Goal: Obtain resource: Obtain resource

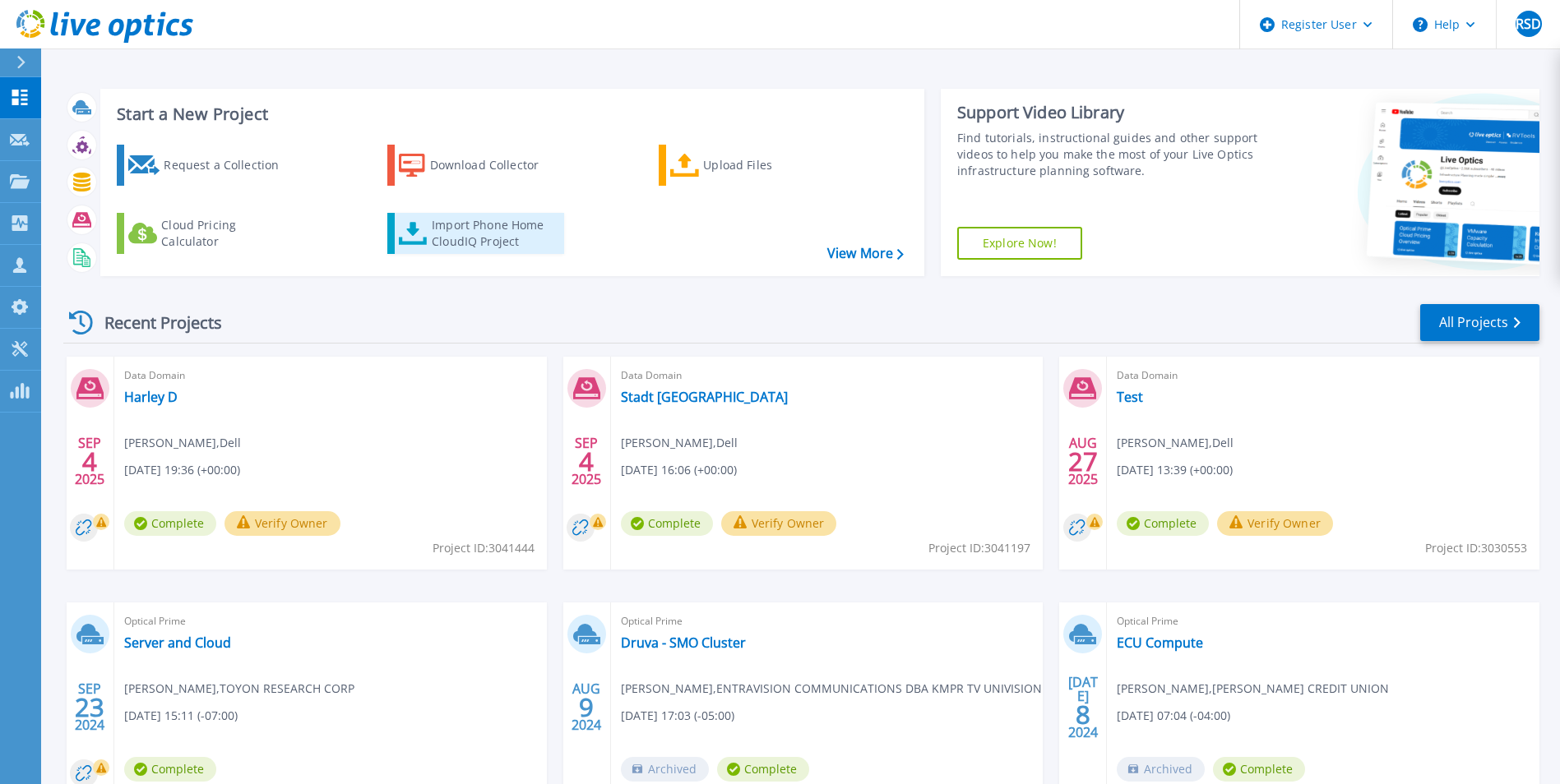
click at [427, 230] on icon at bounding box center [413, 233] width 28 height 24
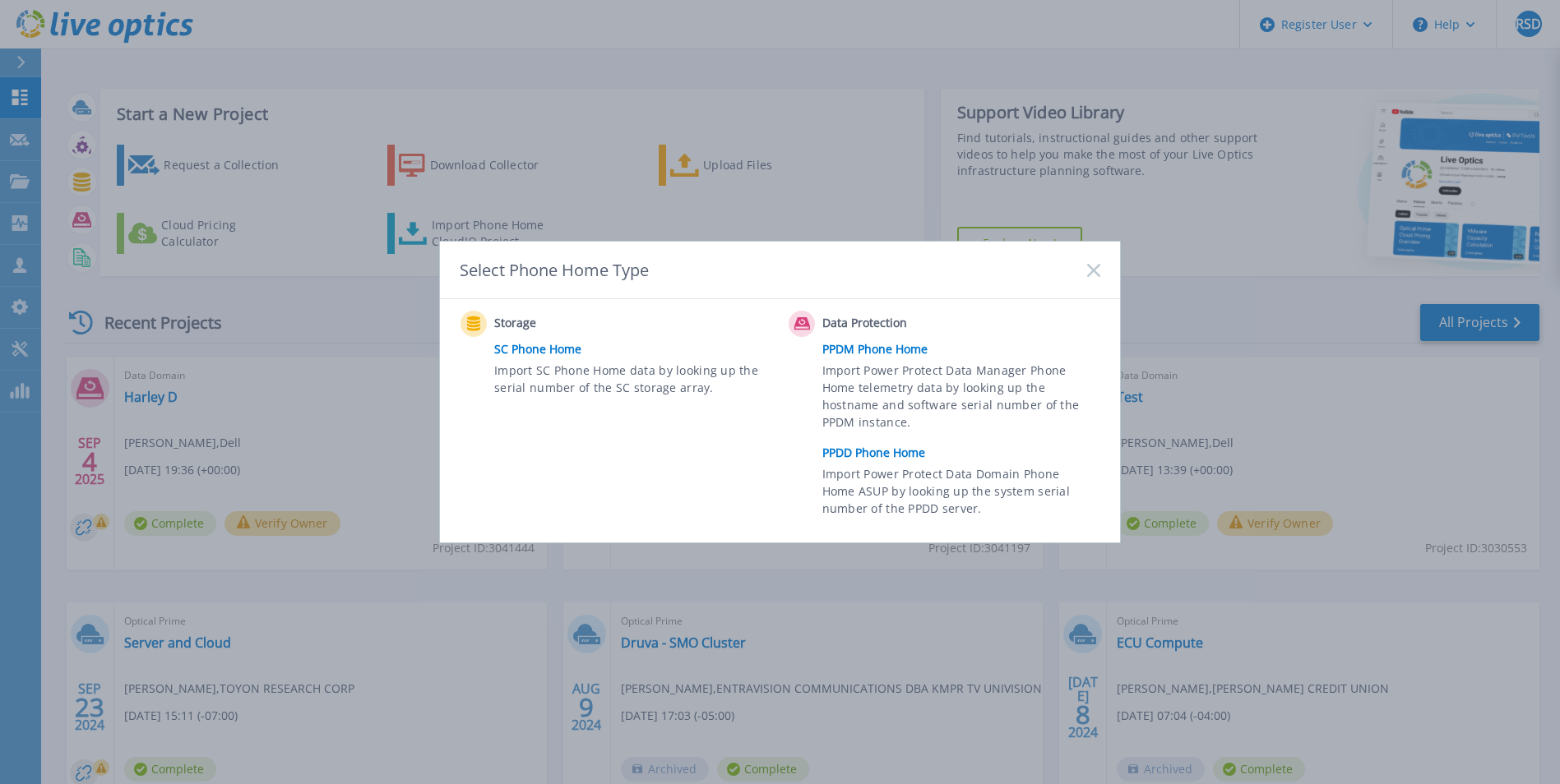
click at [909, 453] on link "PPDD Phone Home" at bounding box center [965, 453] width 286 height 25
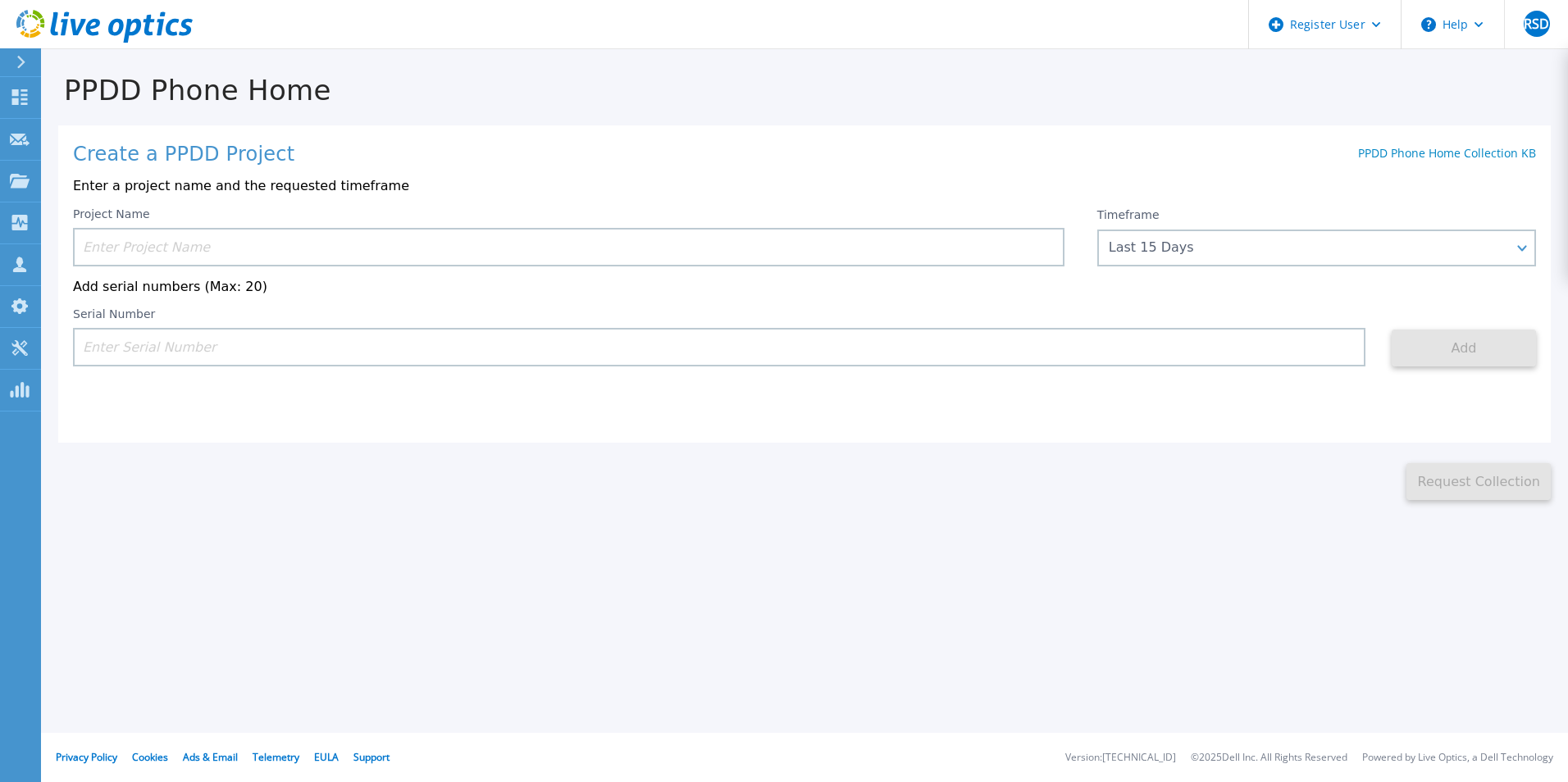
click at [488, 237] on input at bounding box center [568, 247] width 992 height 38
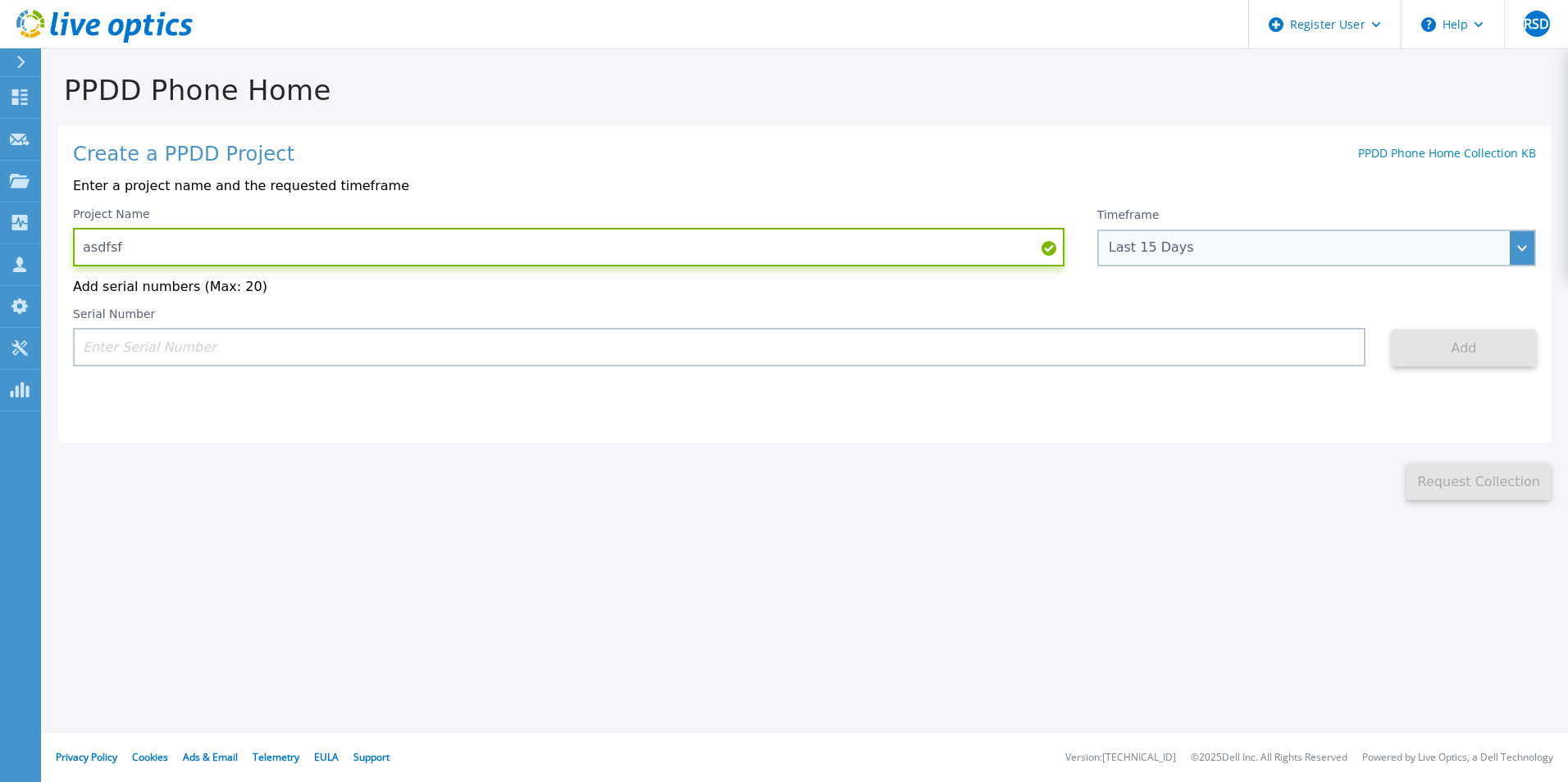
type input "asdfsf"
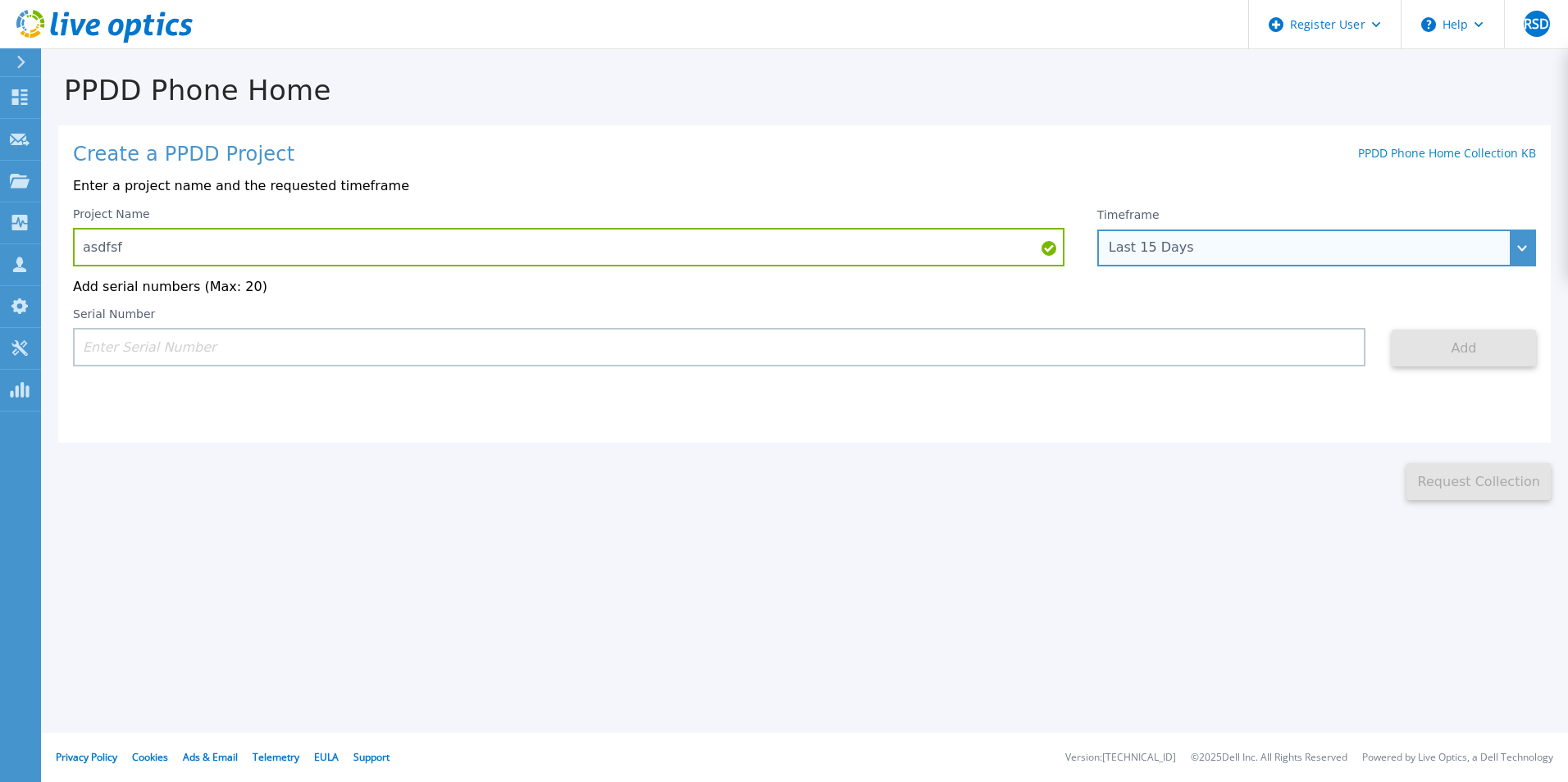
click at [1262, 243] on div "Last 15 Days" at bounding box center [1308, 248] width 398 height 15
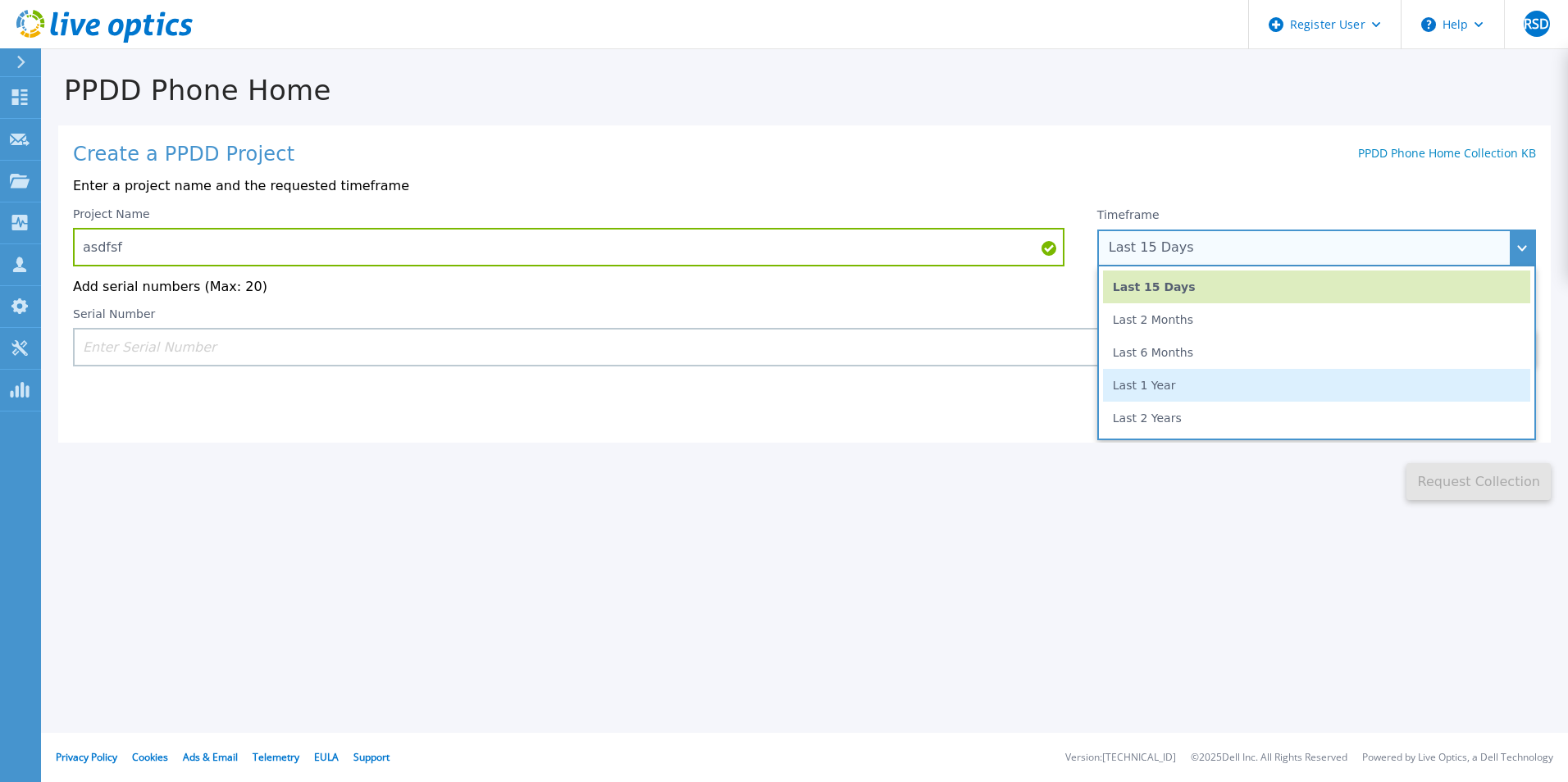
click at [1180, 391] on li "Last 1 Year" at bounding box center [1316, 385] width 427 height 33
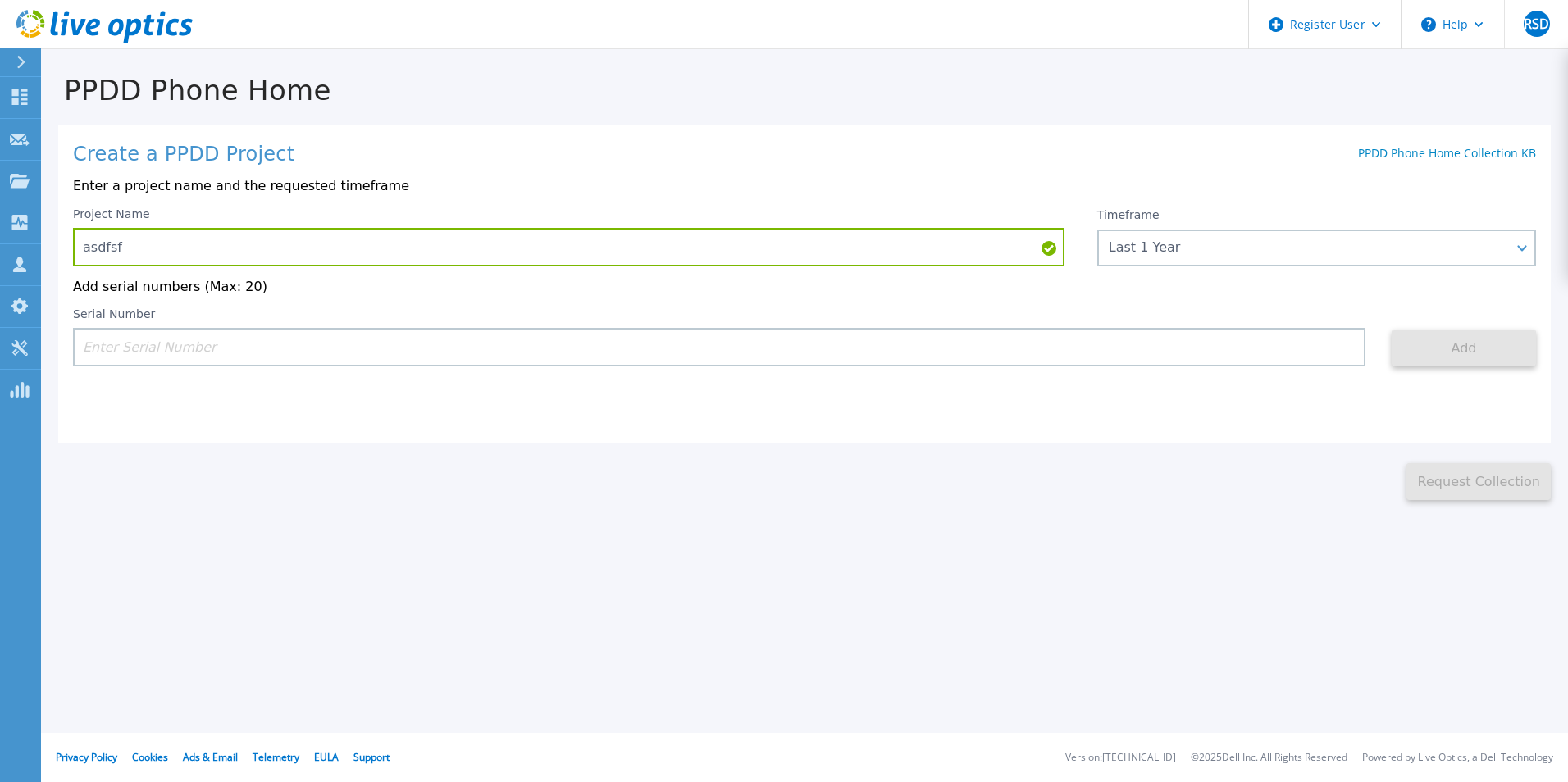
click at [700, 325] on div "Serial Number" at bounding box center [718, 336] width 1292 height 59
click at [677, 344] on input at bounding box center [718, 346] width 1292 height 38
paste input "4VBJLM3"
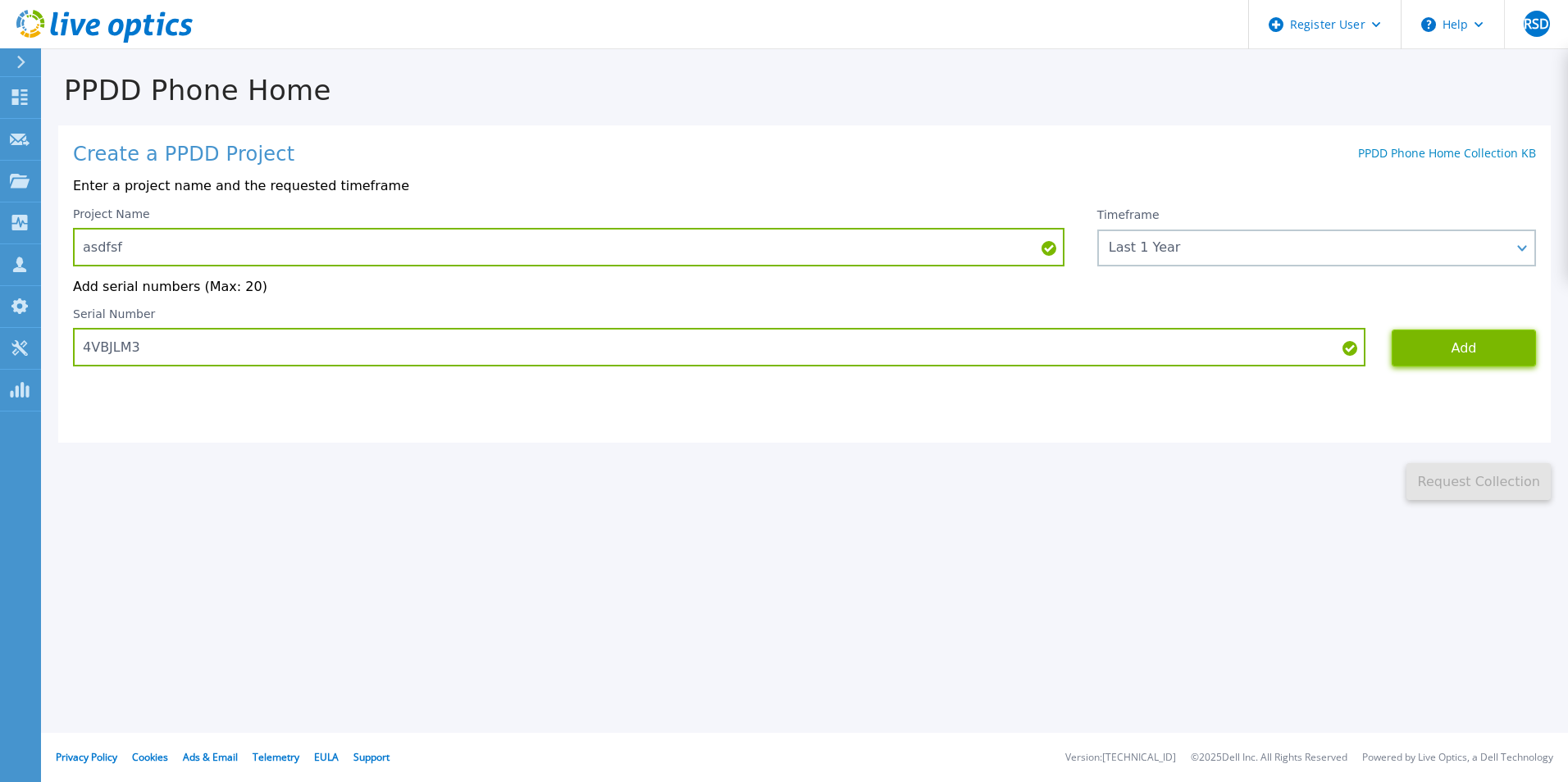
click at [1463, 345] on button "Add" at bounding box center [1463, 348] width 145 height 37
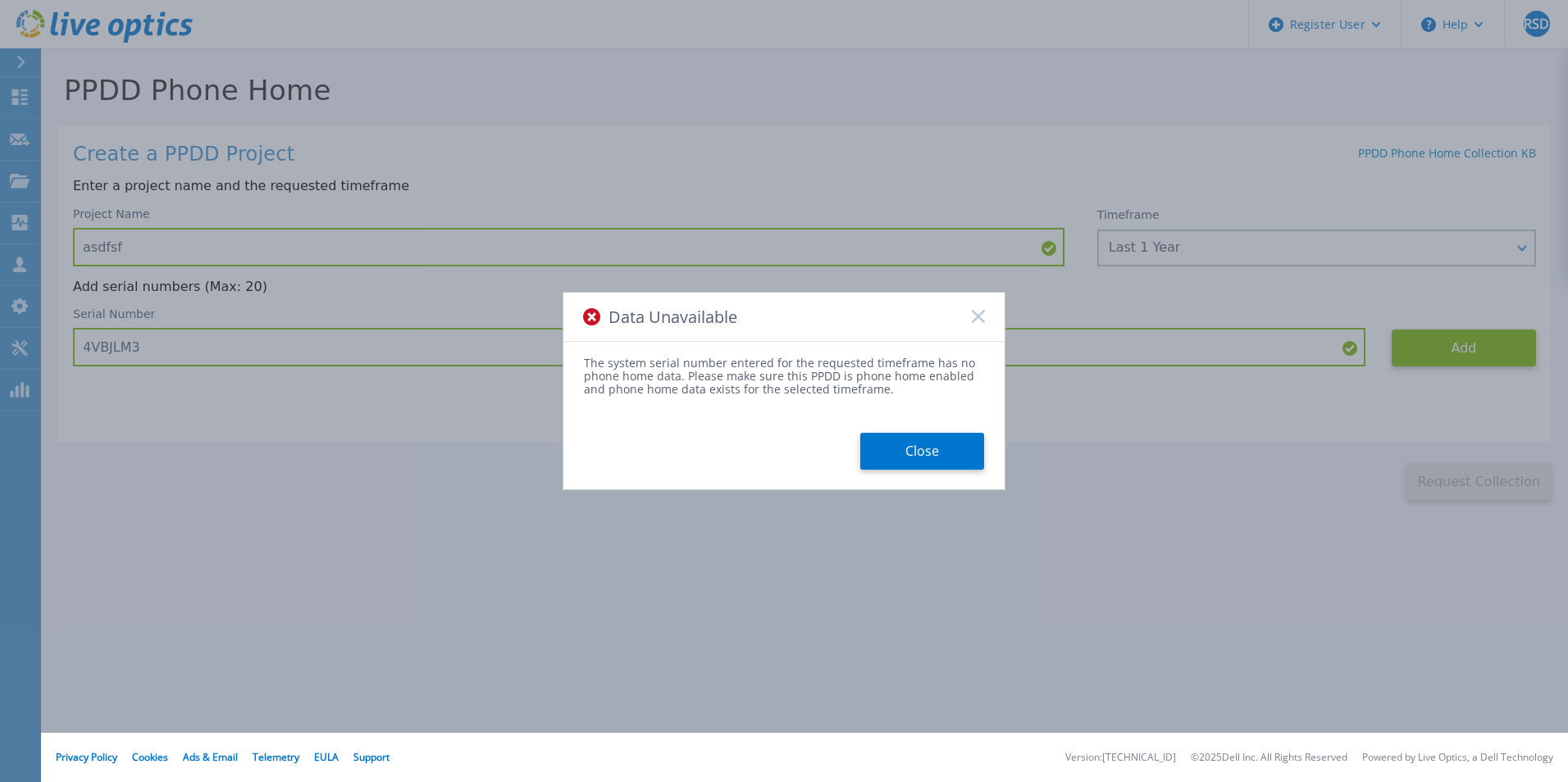
click at [975, 312] on rect at bounding box center [978, 317] width 14 height 14
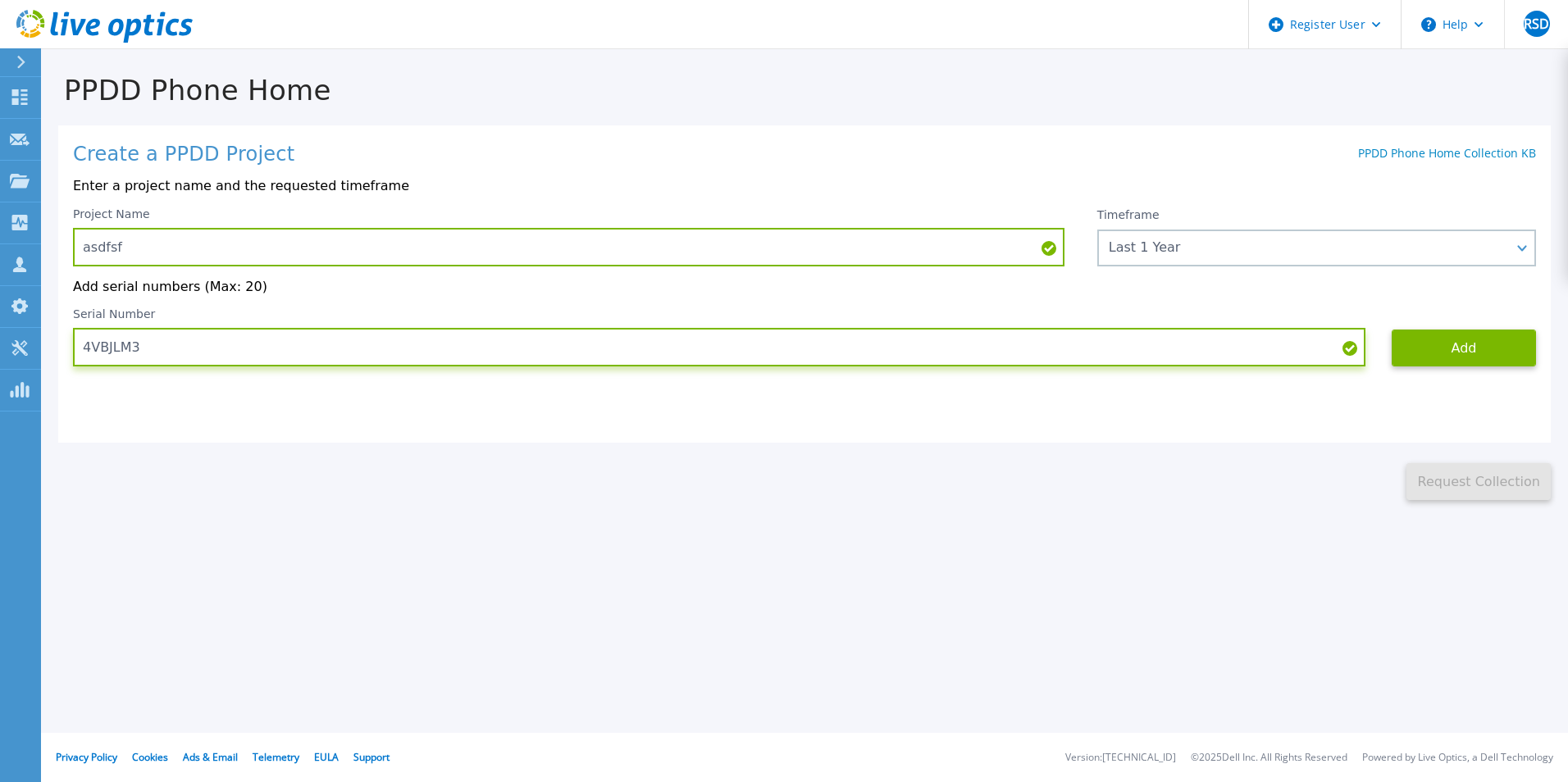
click at [357, 352] on input "4VBJLM3" at bounding box center [718, 346] width 1292 height 38
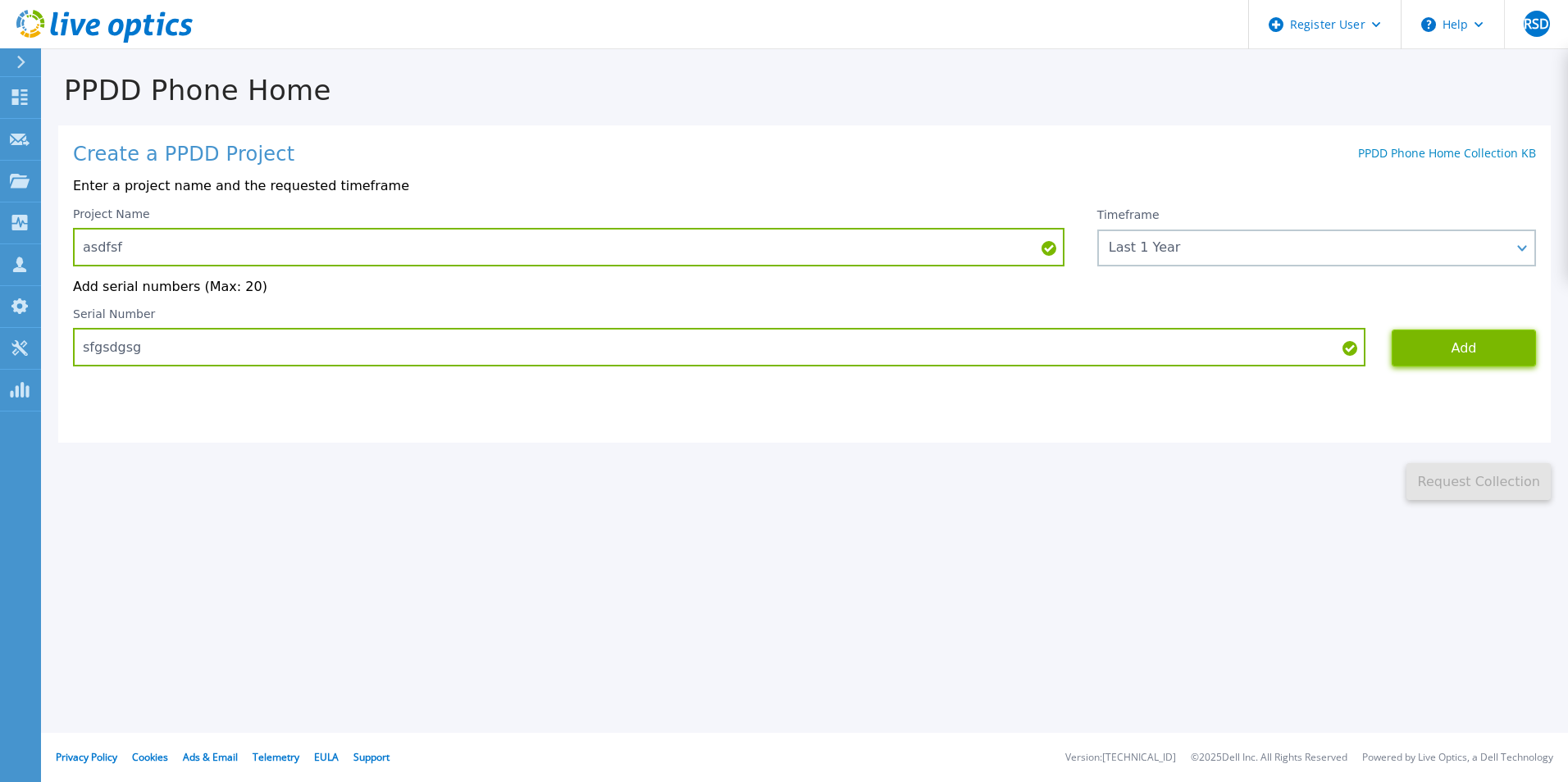
click at [1421, 354] on button "Add" at bounding box center [1463, 348] width 145 height 37
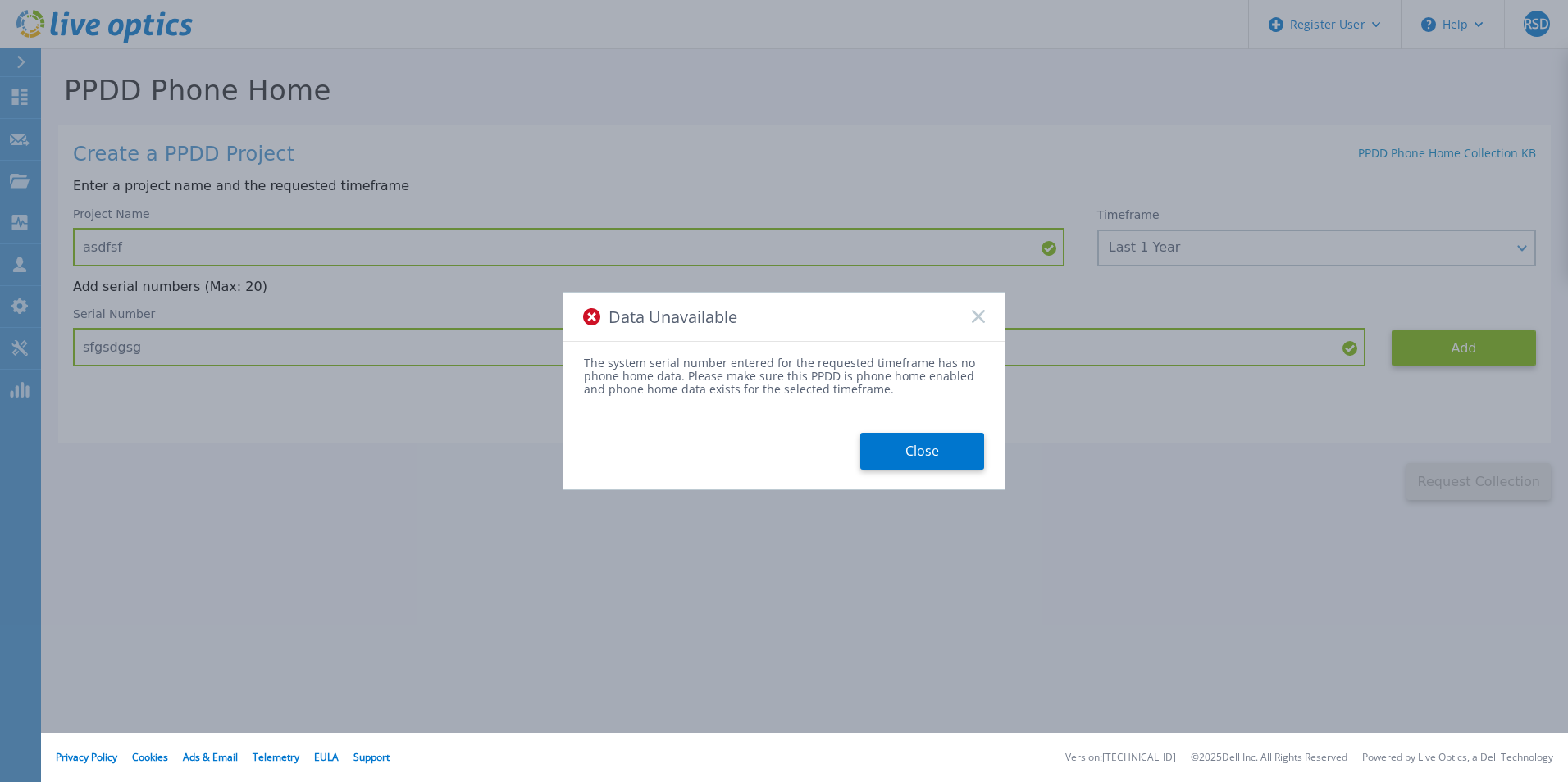
click at [975, 314] on rect at bounding box center [978, 317] width 14 height 14
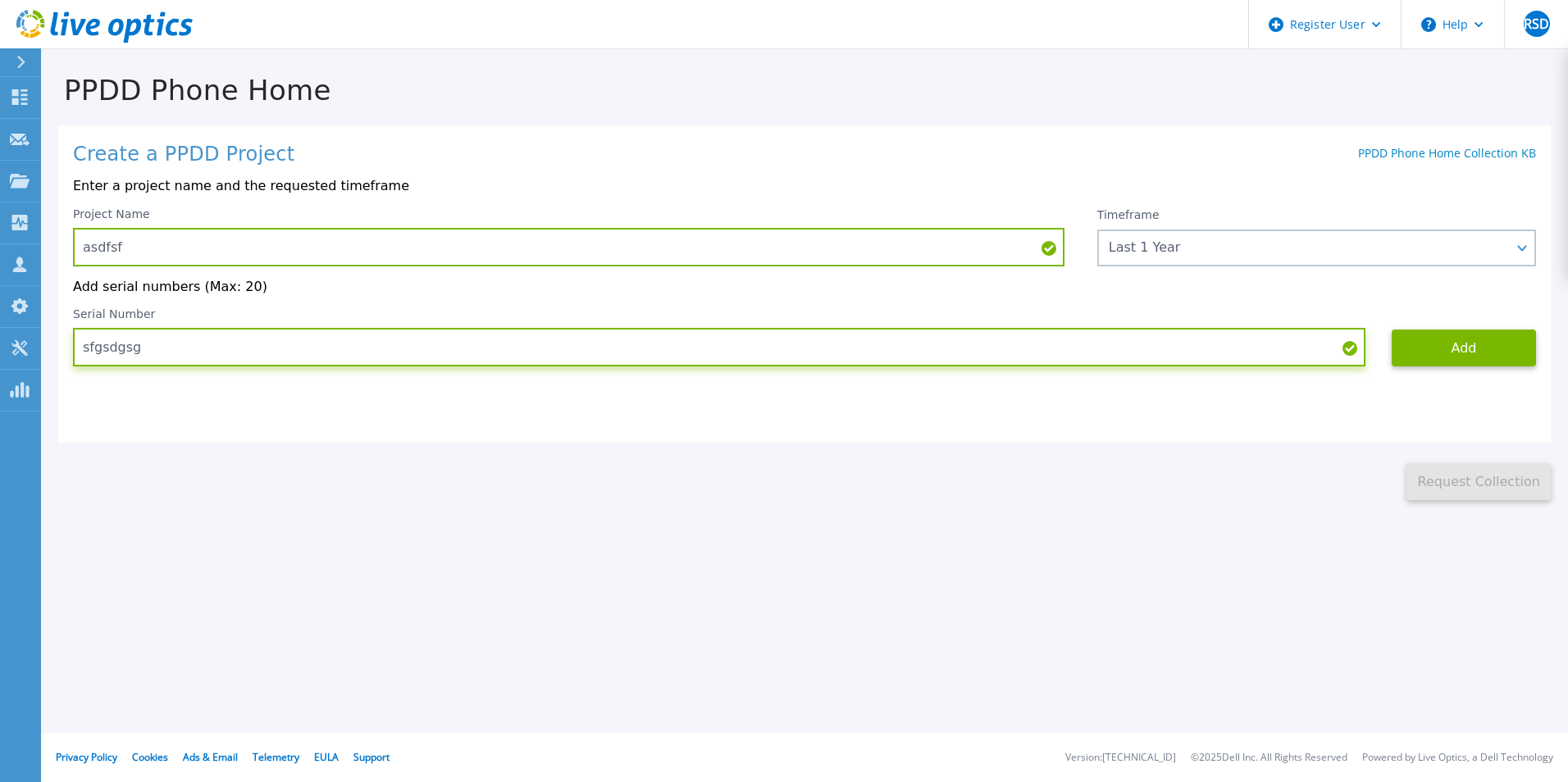
click at [614, 359] on input "sfgsdgsg" at bounding box center [718, 346] width 1292 height 38
paste input "APM00183847488"
type input "APM00183847488"
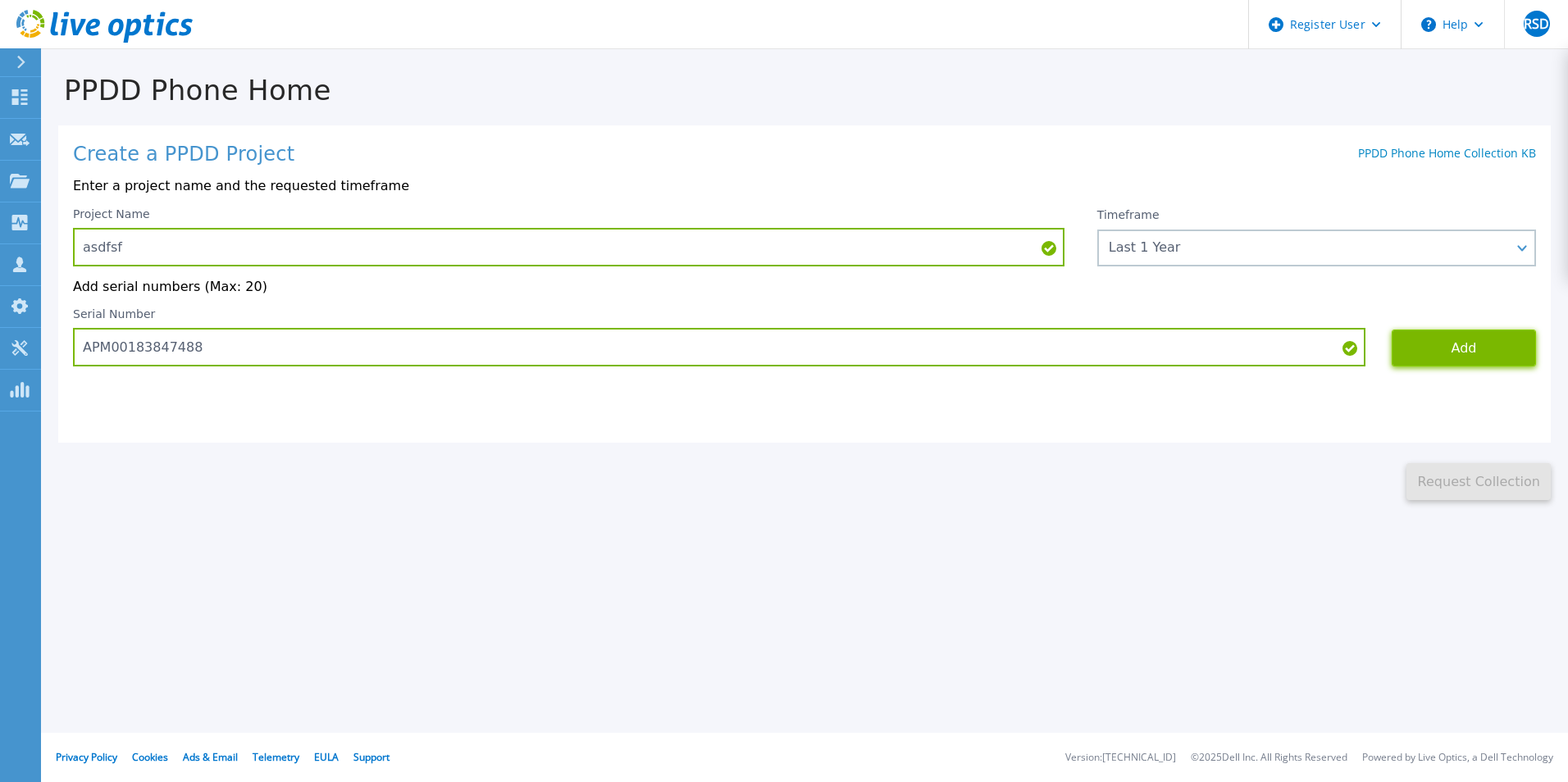
click at [1512, 355] on button "Add" at bounding box center [1463, 348] width 145 height 37
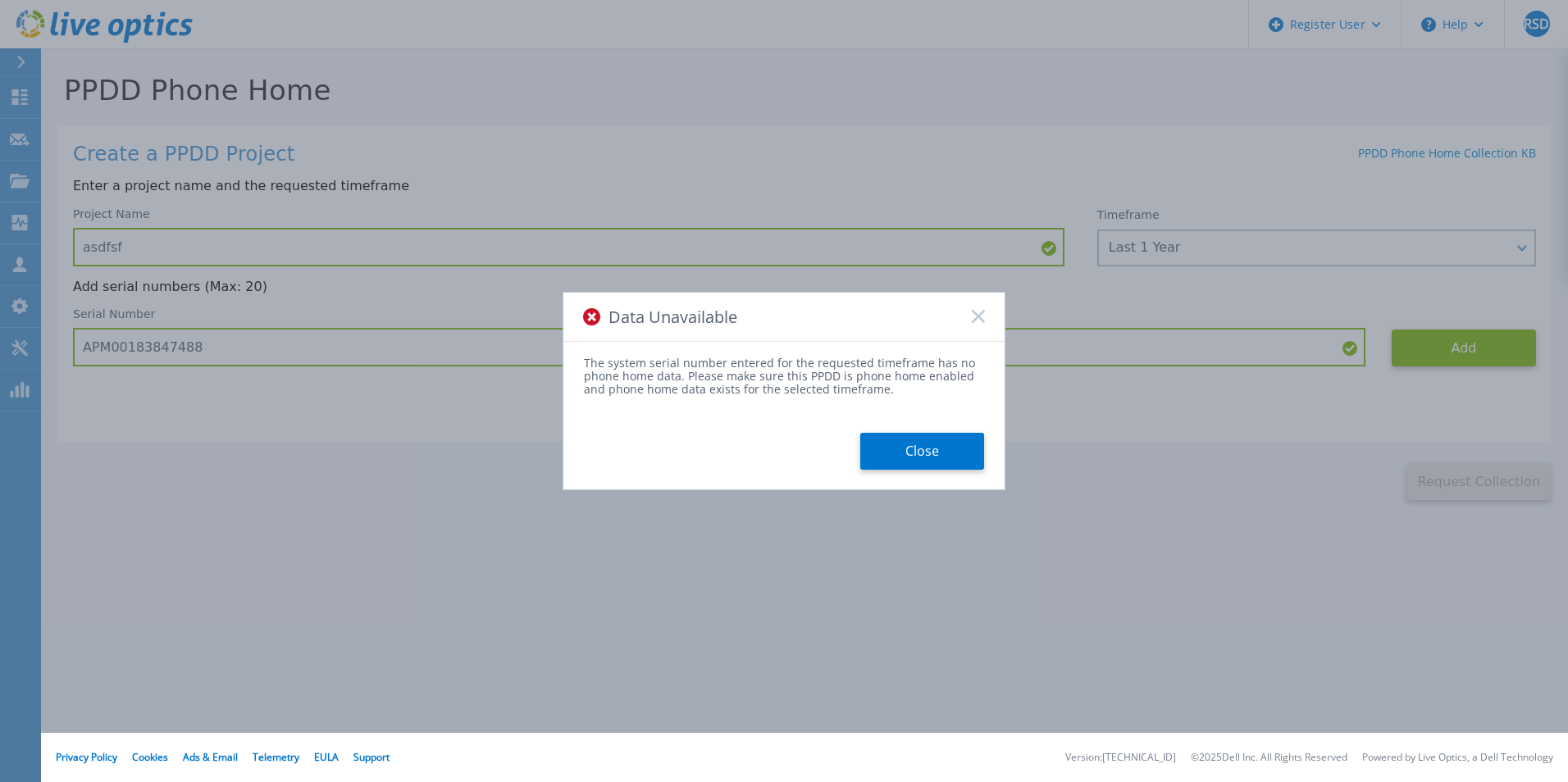
click at [978, 318] on rect at bounding box center [978, 317] width 14 height 14
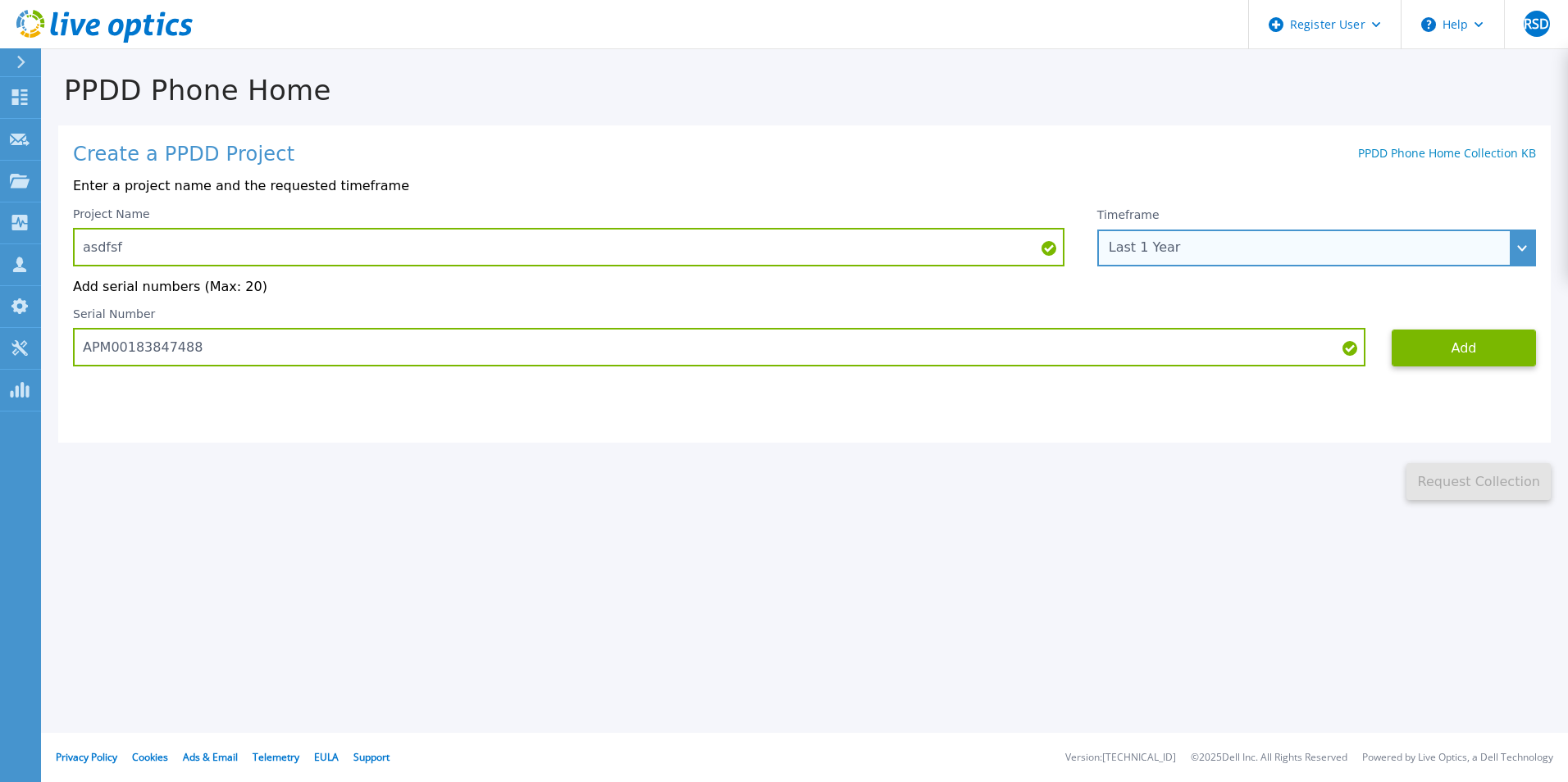
click at [1302, 233] on div "Last 1 Year" at bounding box center [1317, 249] width 439 height 37
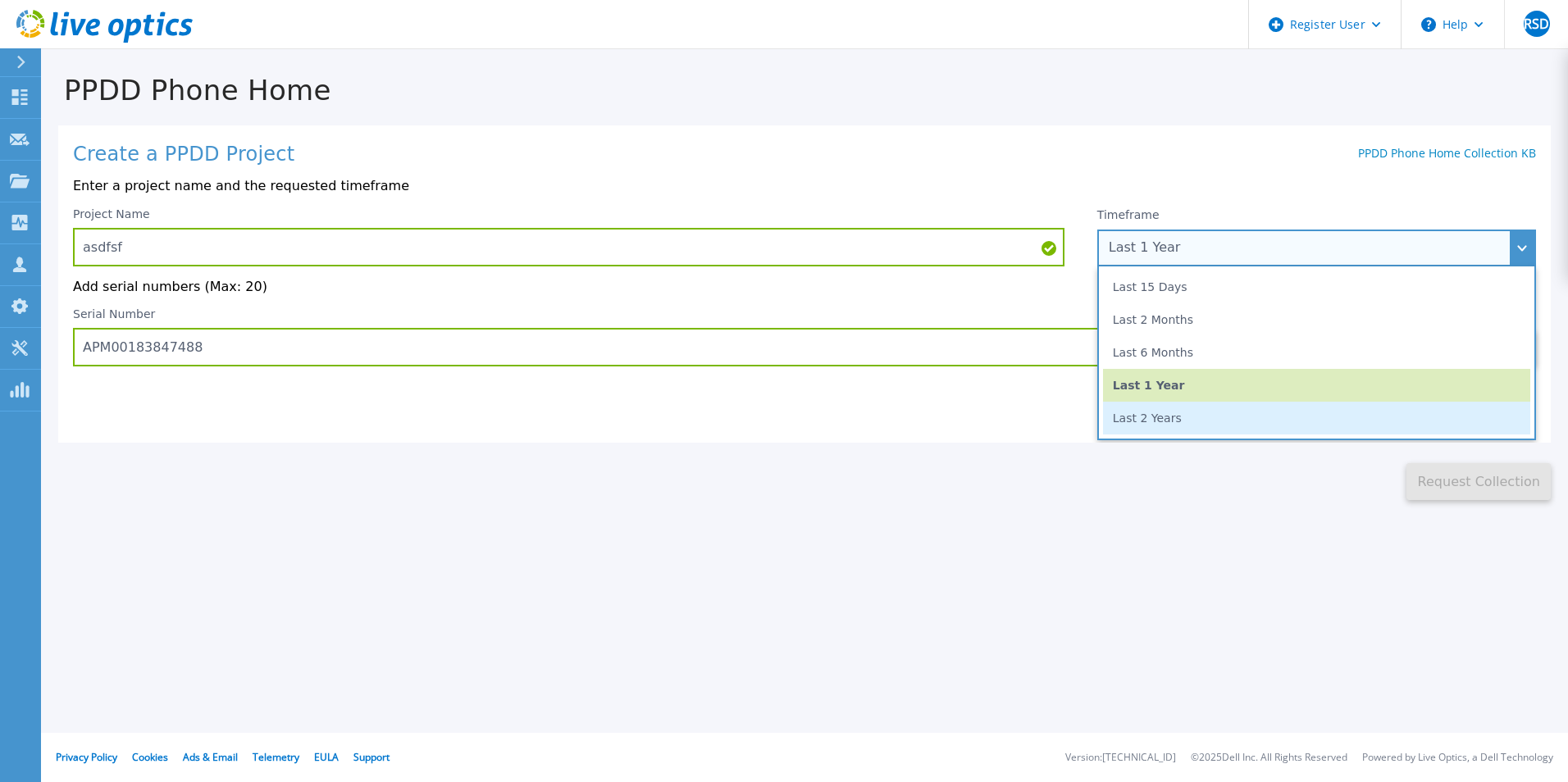
click at [1208, 431] on li "Last 2 Years" at bounding box center [1316, 418] width 427 height 33
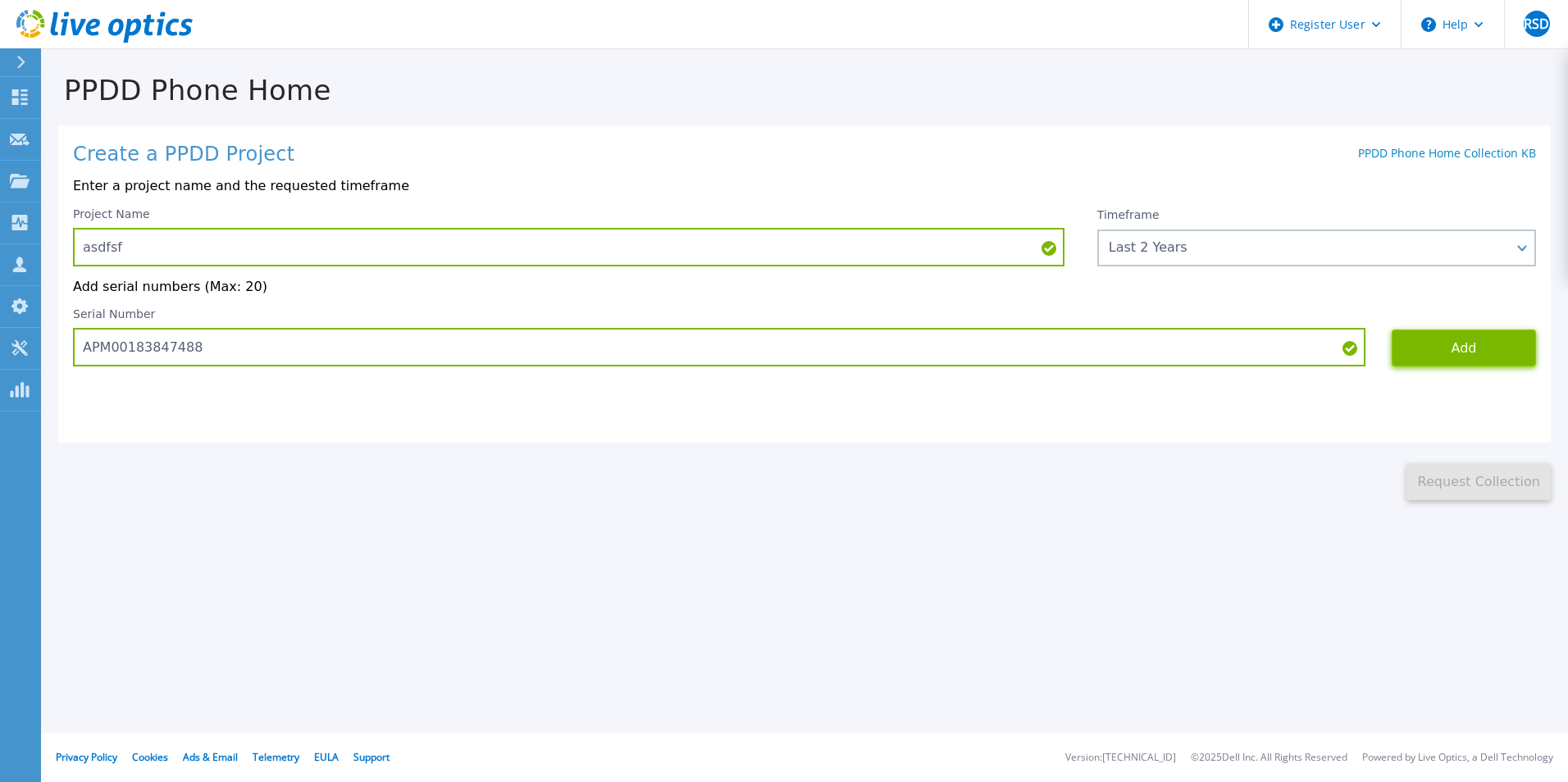
click at [1421, 349] on button "Add" at bounding box center [1463, 348] width 145 height 37
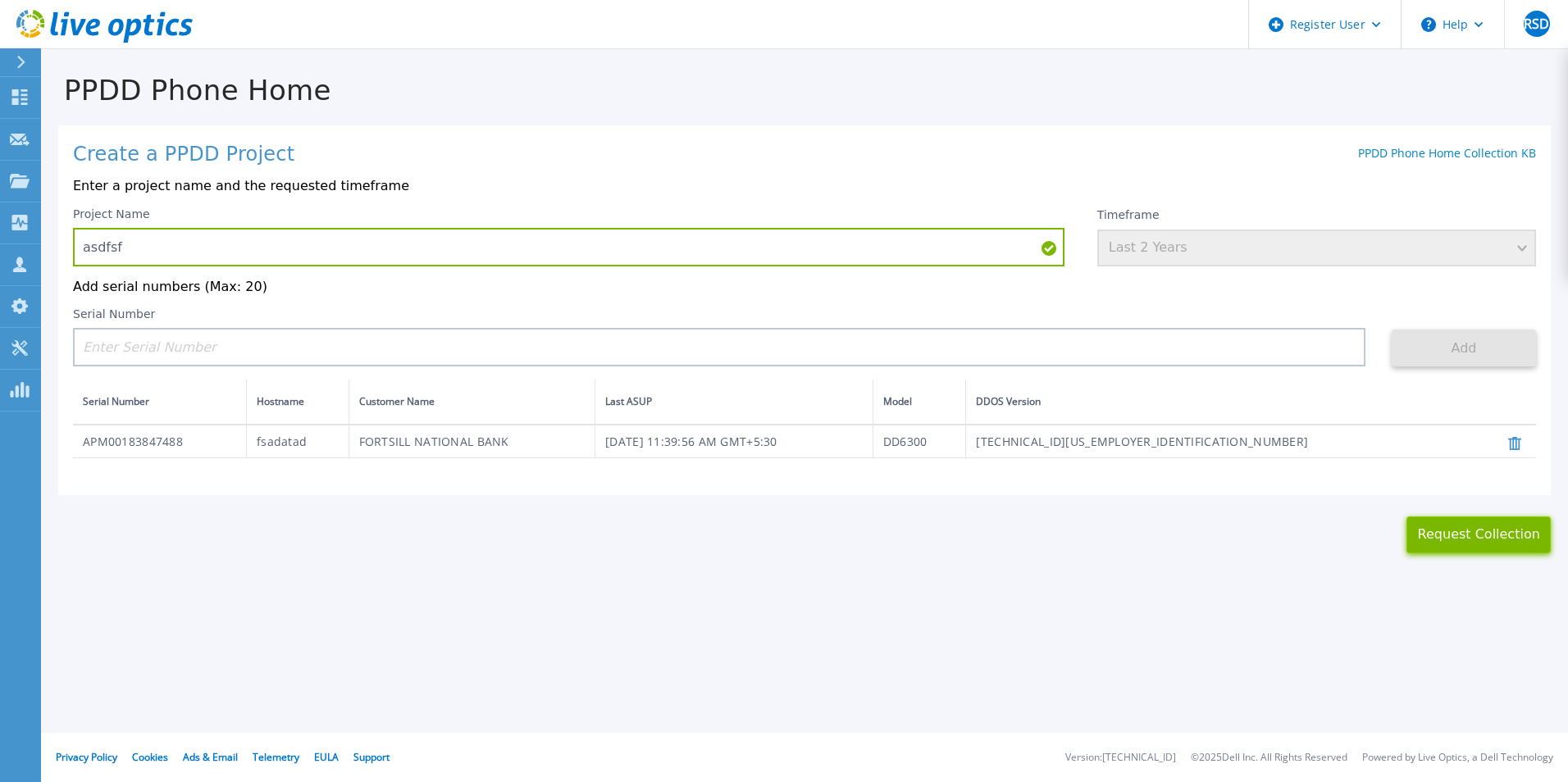
click at [1464, 540] on button "Request Collection" at bounding box center [1478, 535] width 145 height 37
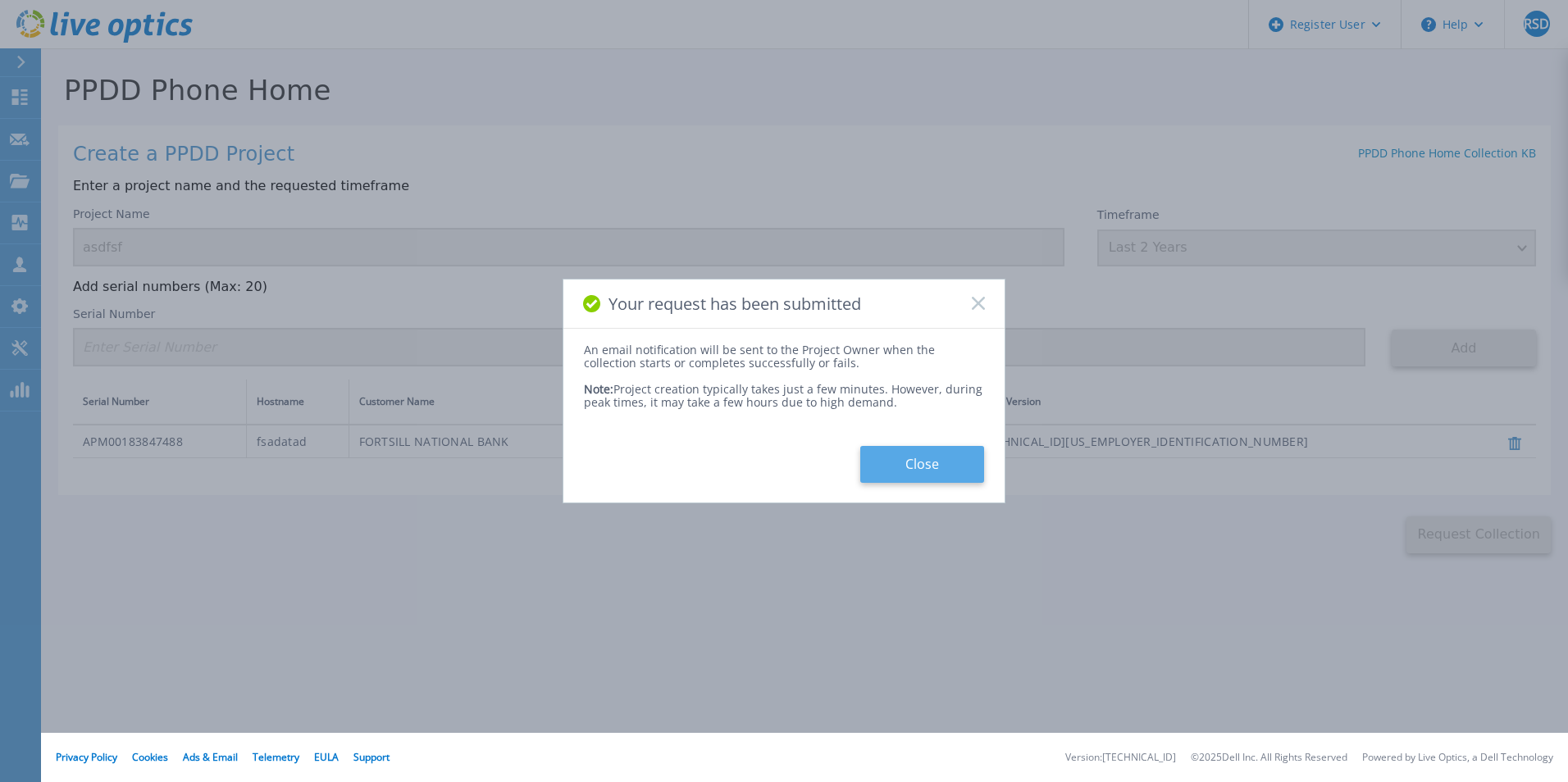
click at [896, 459] on button "Close" at bounding box center [922, 464] width 123 height 37
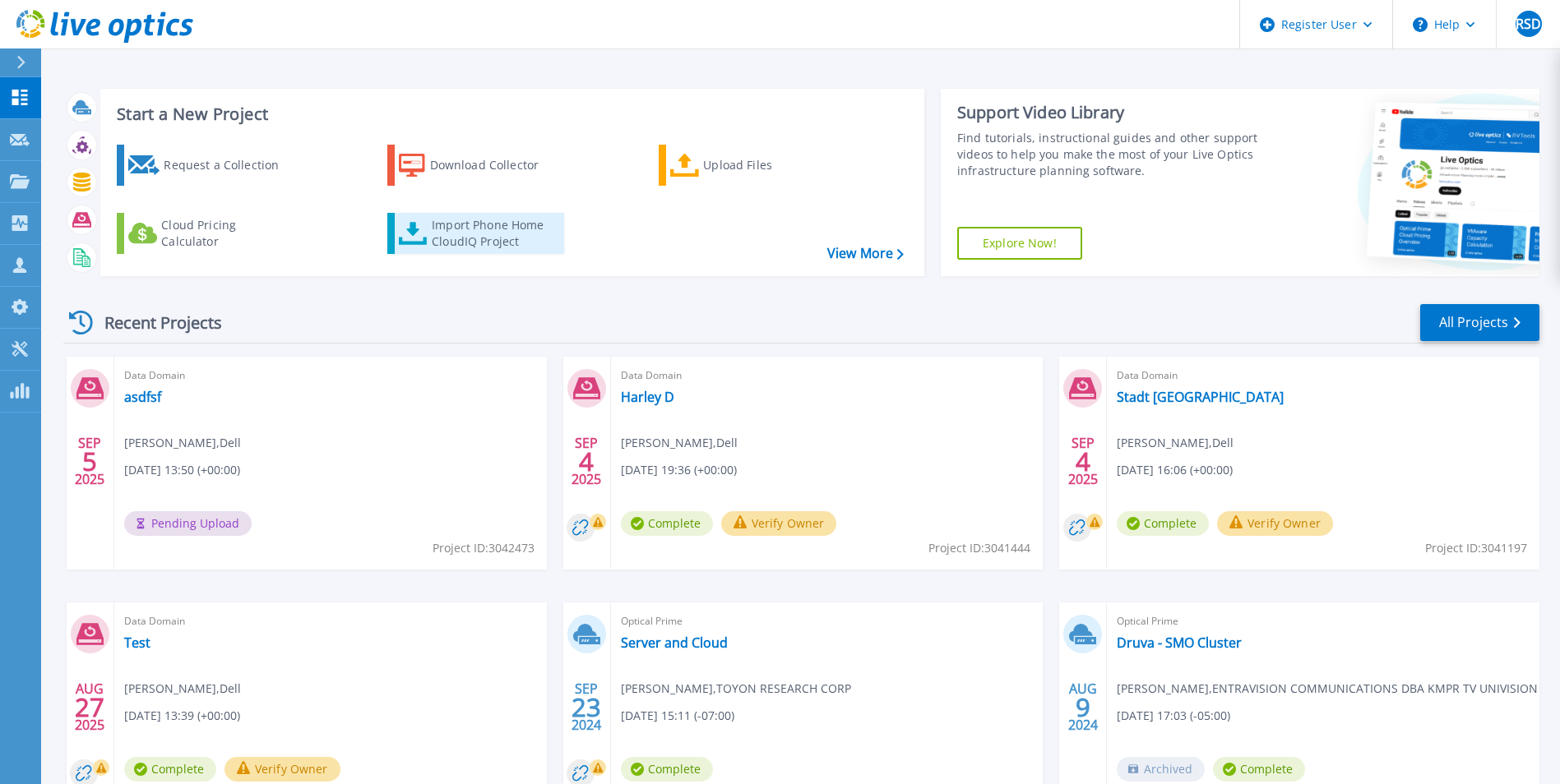
click at [473, 233] on div "Import Phone Home CloudIQ Project" at bounding box center [496, 233] width 128 height 33
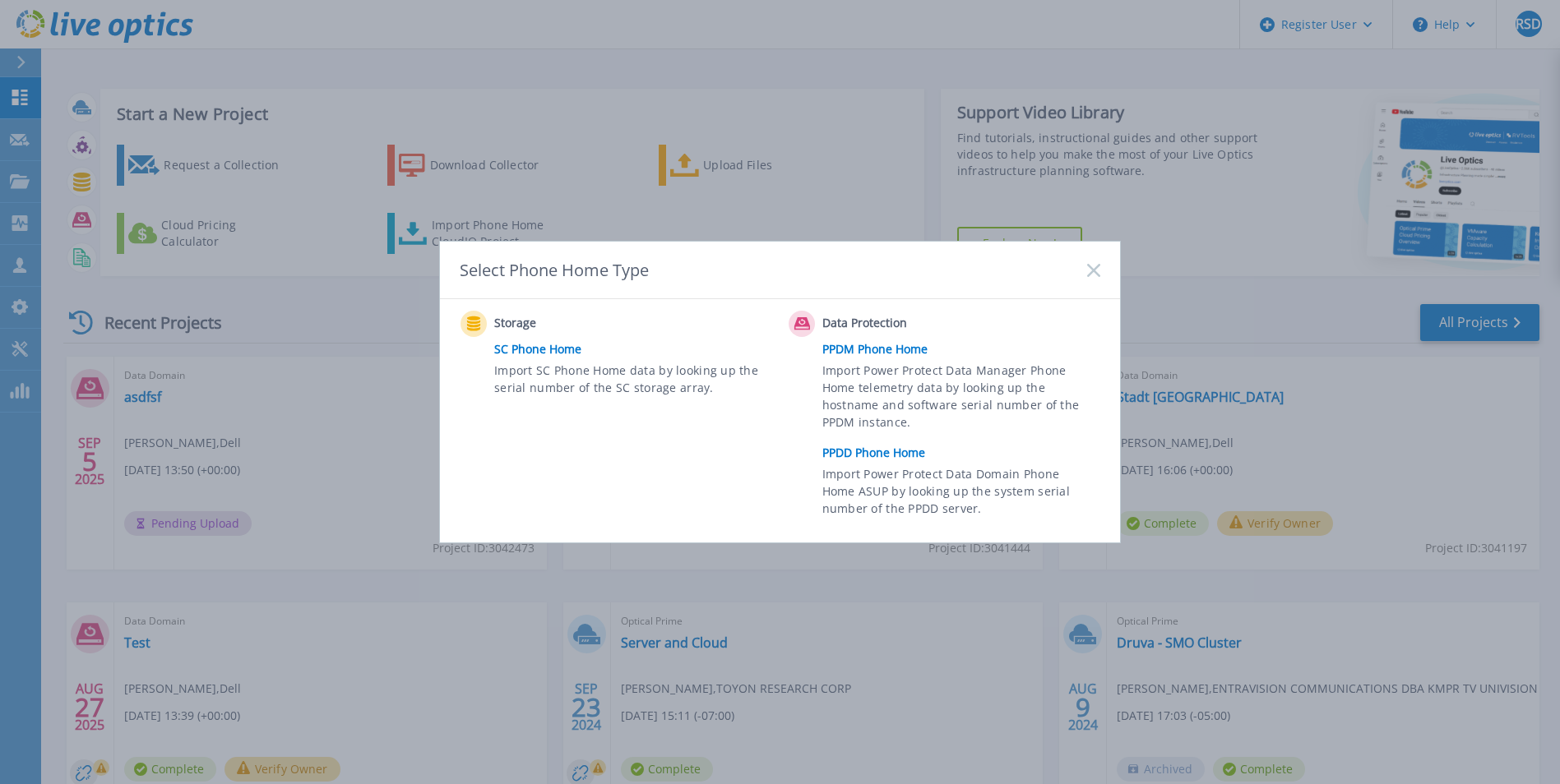
click at [890, 457] on link "PPDD Phone Home" at bounding box center [965, 453] width 286 height 25
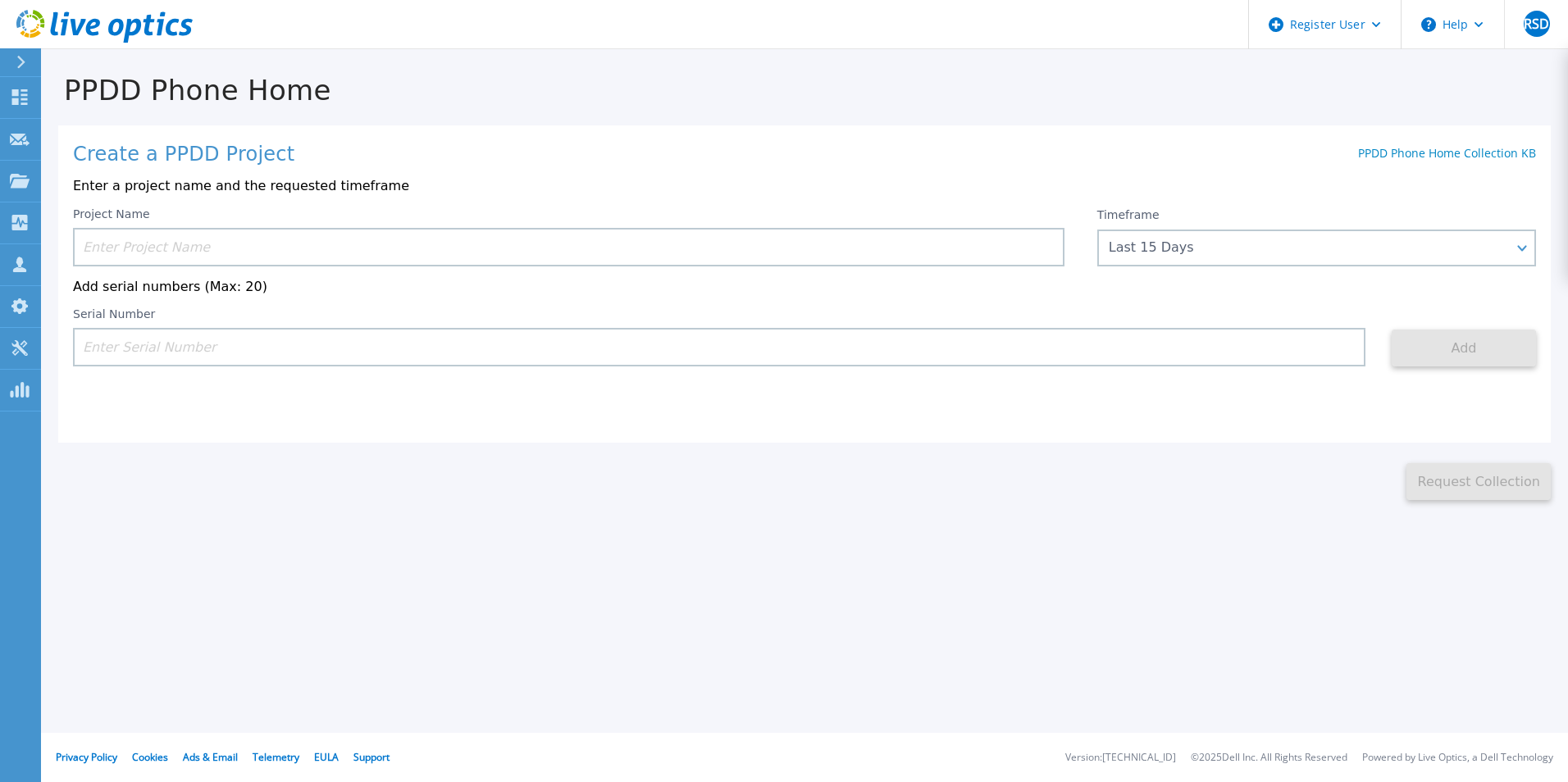
click at [881, 254] on input at bounding box center [568, 247] width 992 height 38
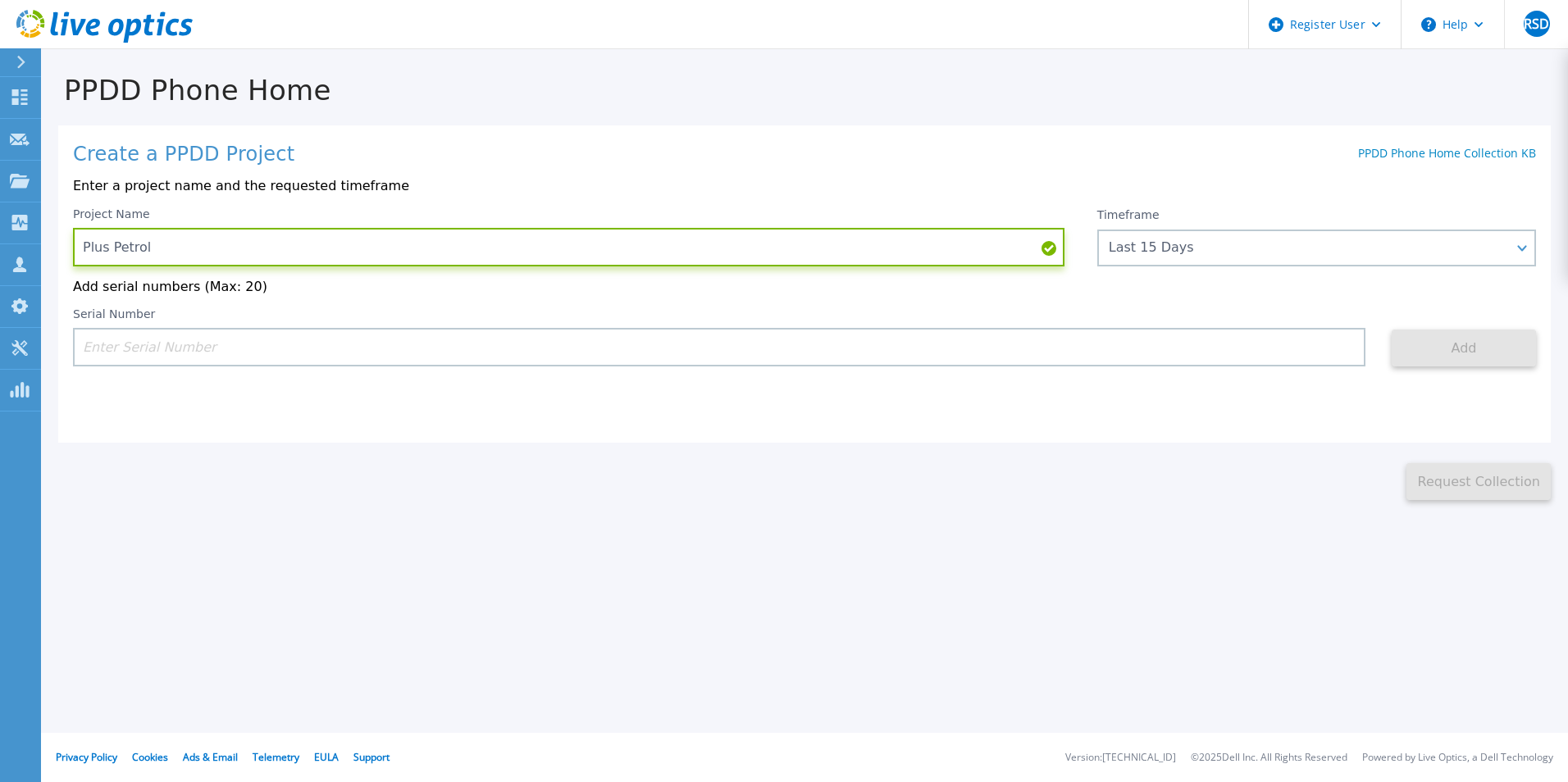
type input "Plus Petrol"
click at [291, 338] on input at bounding box center [718, 346] width 1292 height 38
paste input "CKM01203400556"
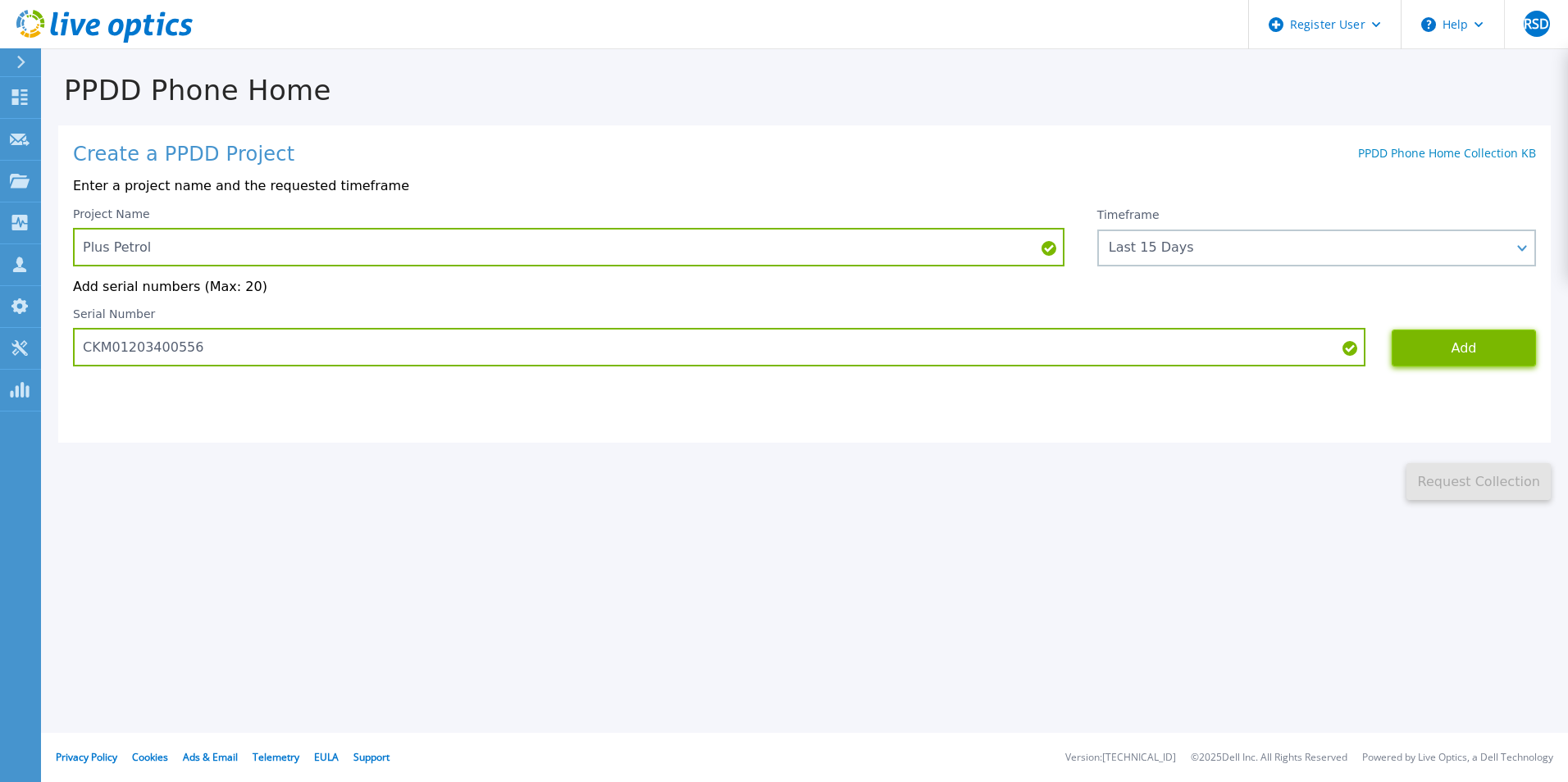
click at [1480, 352] on button "Add" at bounding box center [1463, 348] width 145 height 37
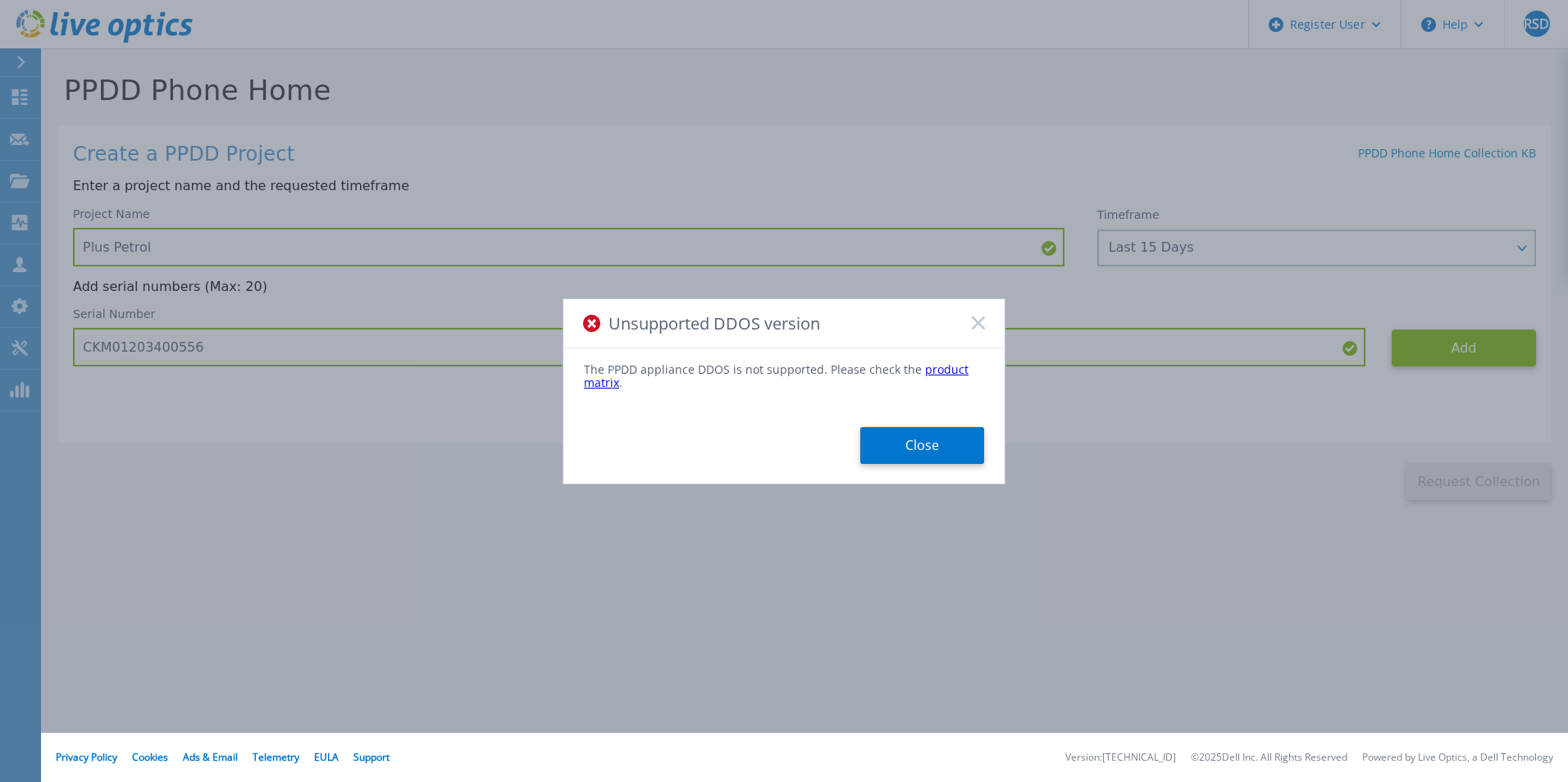
click at [930, 372] on link "product matrix" at bounding box center [776, 375] width 384 height 28
click at [979, 325] on rect at bounding box center [978, 323] width 14 height 14
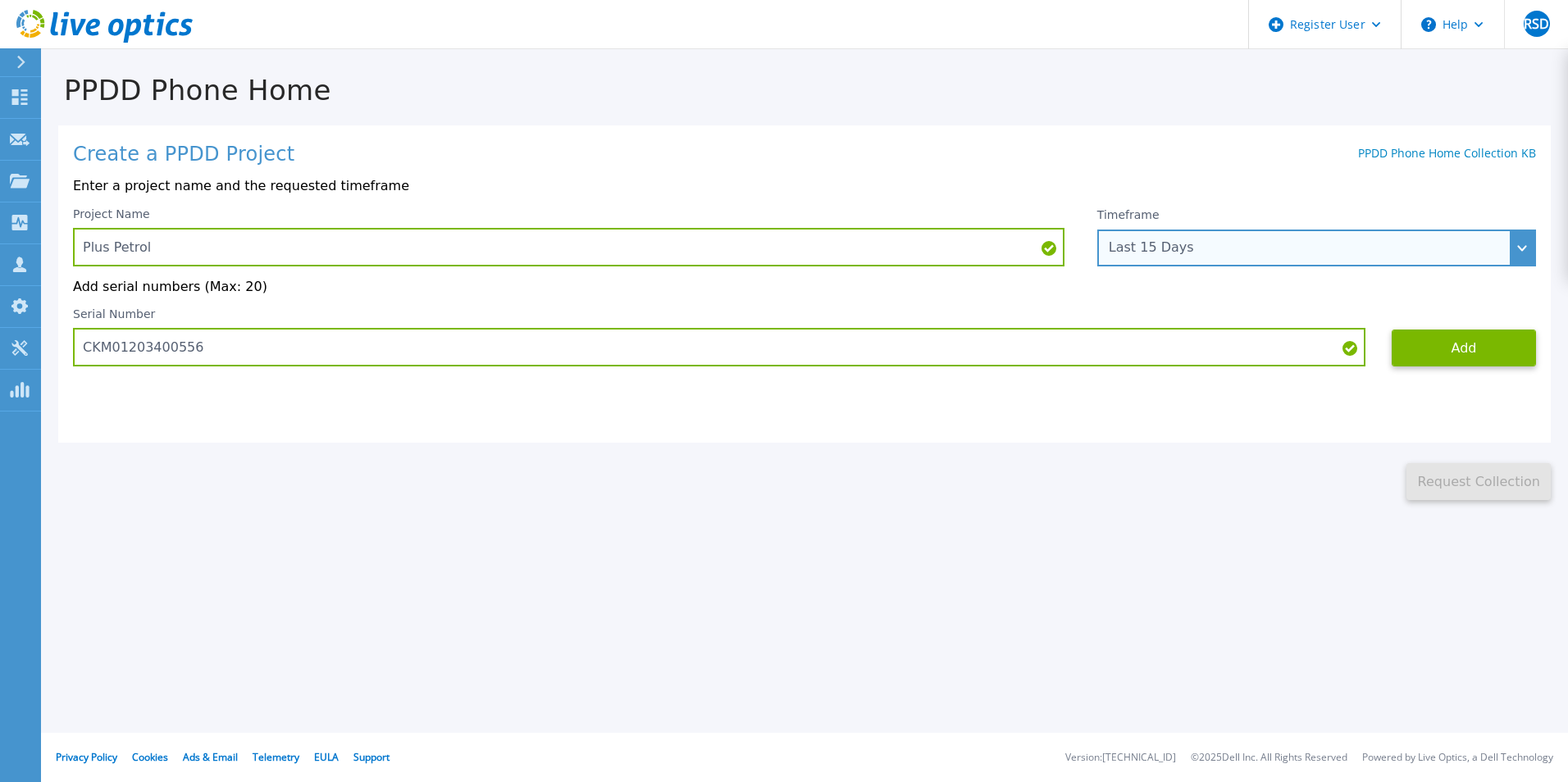
click at [1294, 246] on div "Last 15 Days" at bounding box center [1308, 248] width 398 height 15
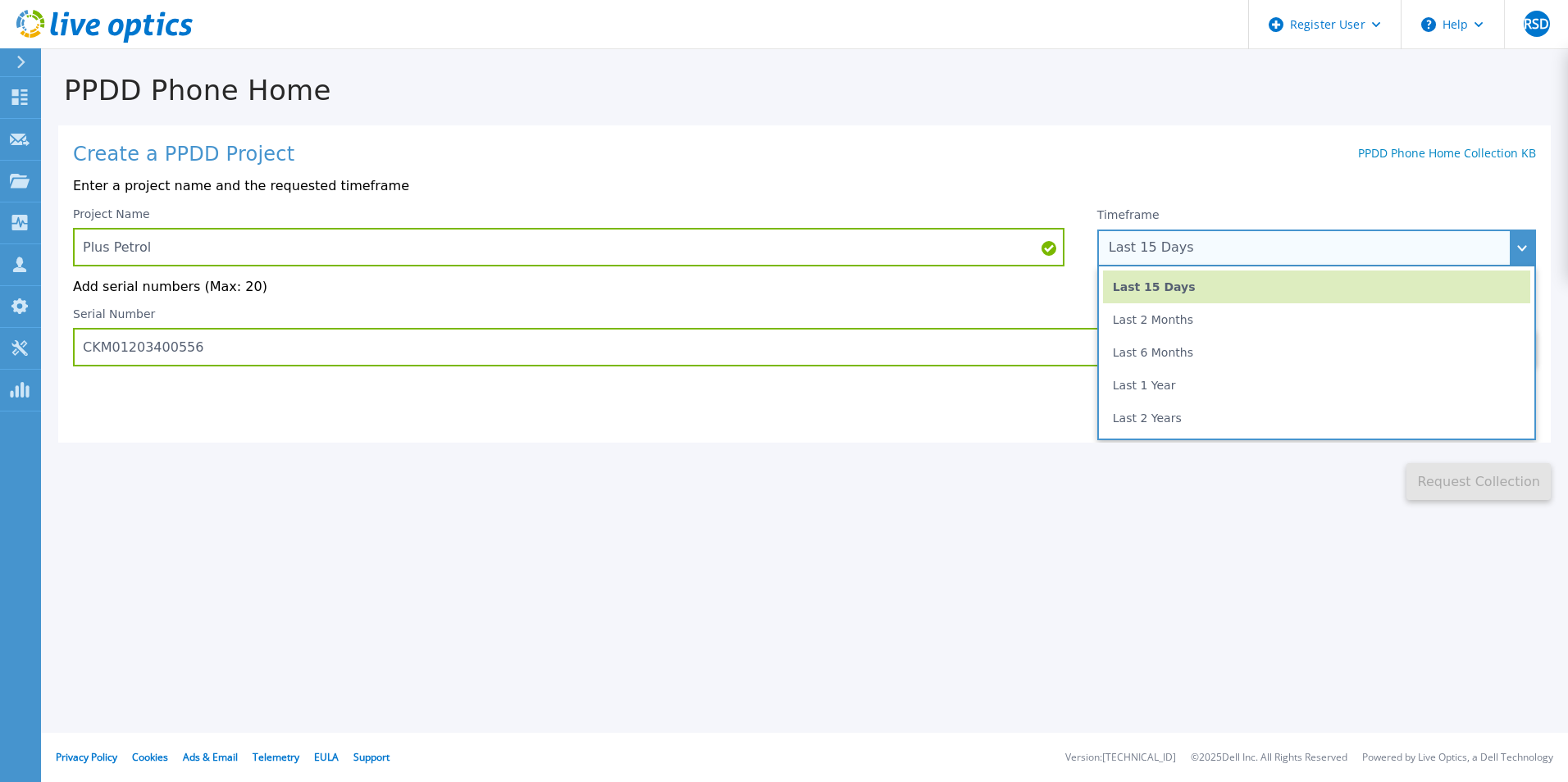
drag, startPoint x: 1192, startPoint y: 401, endPoint x: 1137, endPoint y: 387, distance: 56.8
click at [1192, 401] on li "Last 1 Year" at bounding box center [1316, 385] width 427 height 33
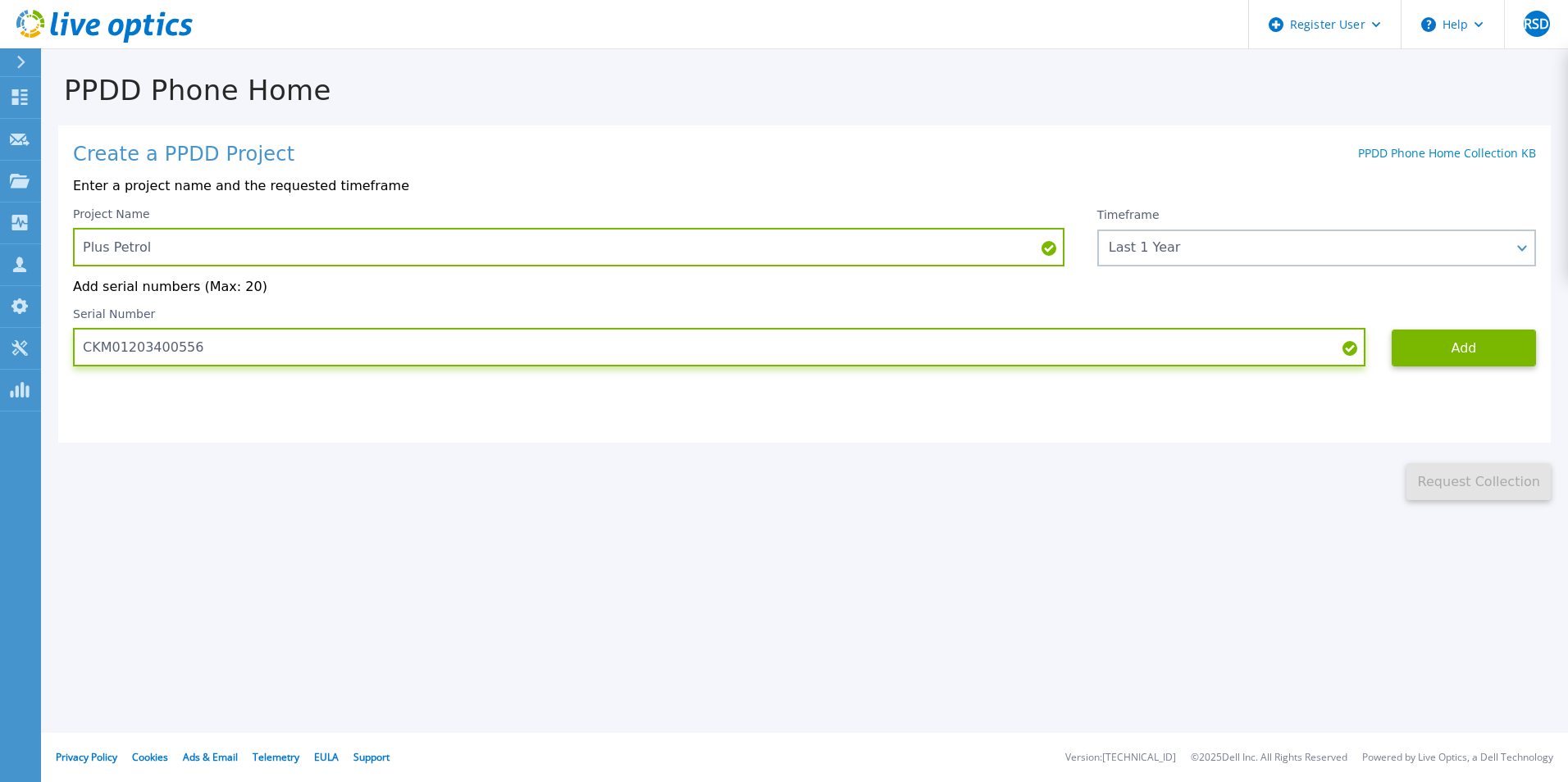
click at [1002, 344] on input "CKM01203400556" at bounding box center [718, 346] width 1292 height 38
paste input "4905407"
type input "CKM01204905407"
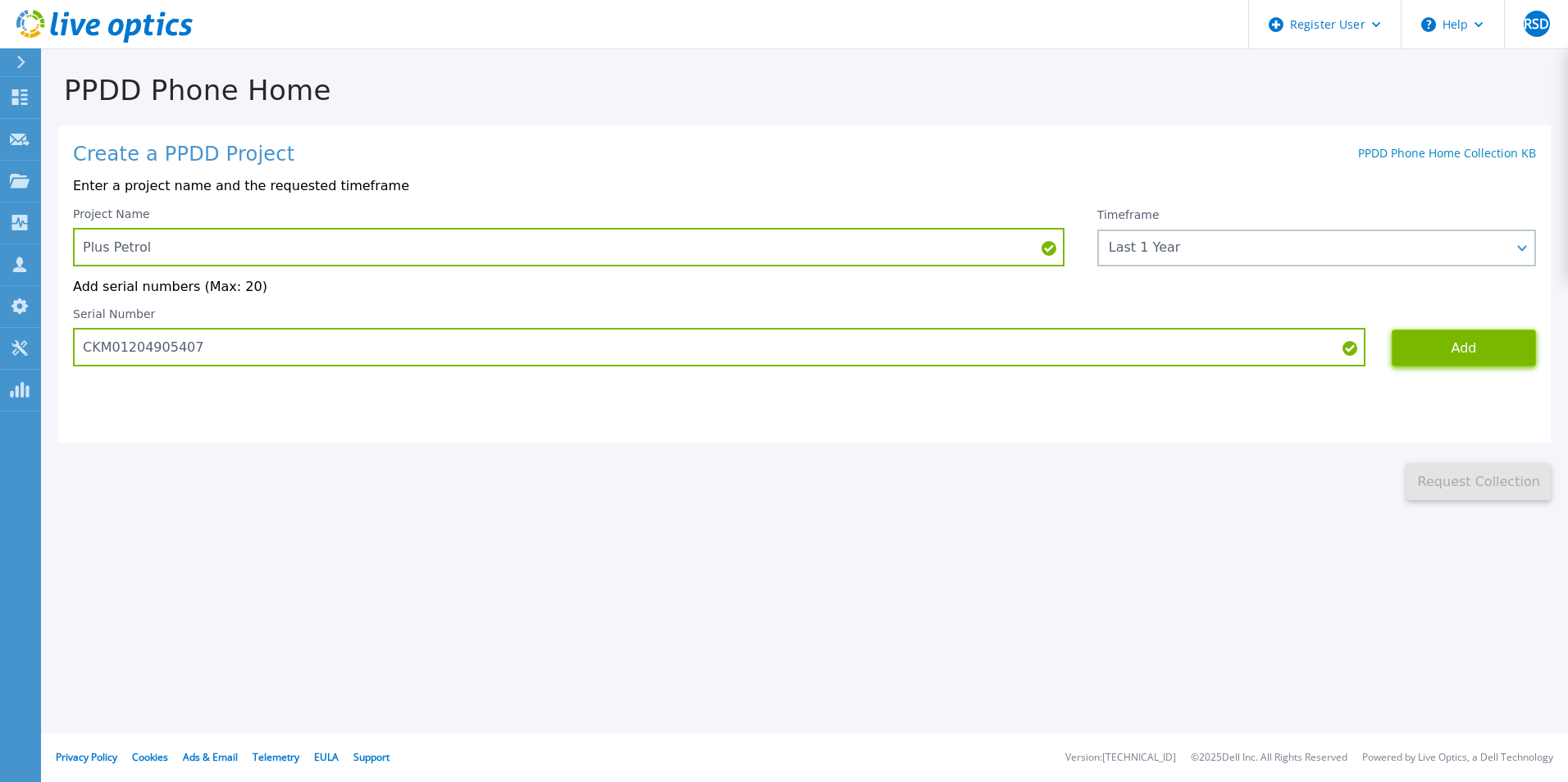
click at [1472, 359] on button "Add" at bounding box center [1463, 348] width 145 height 37
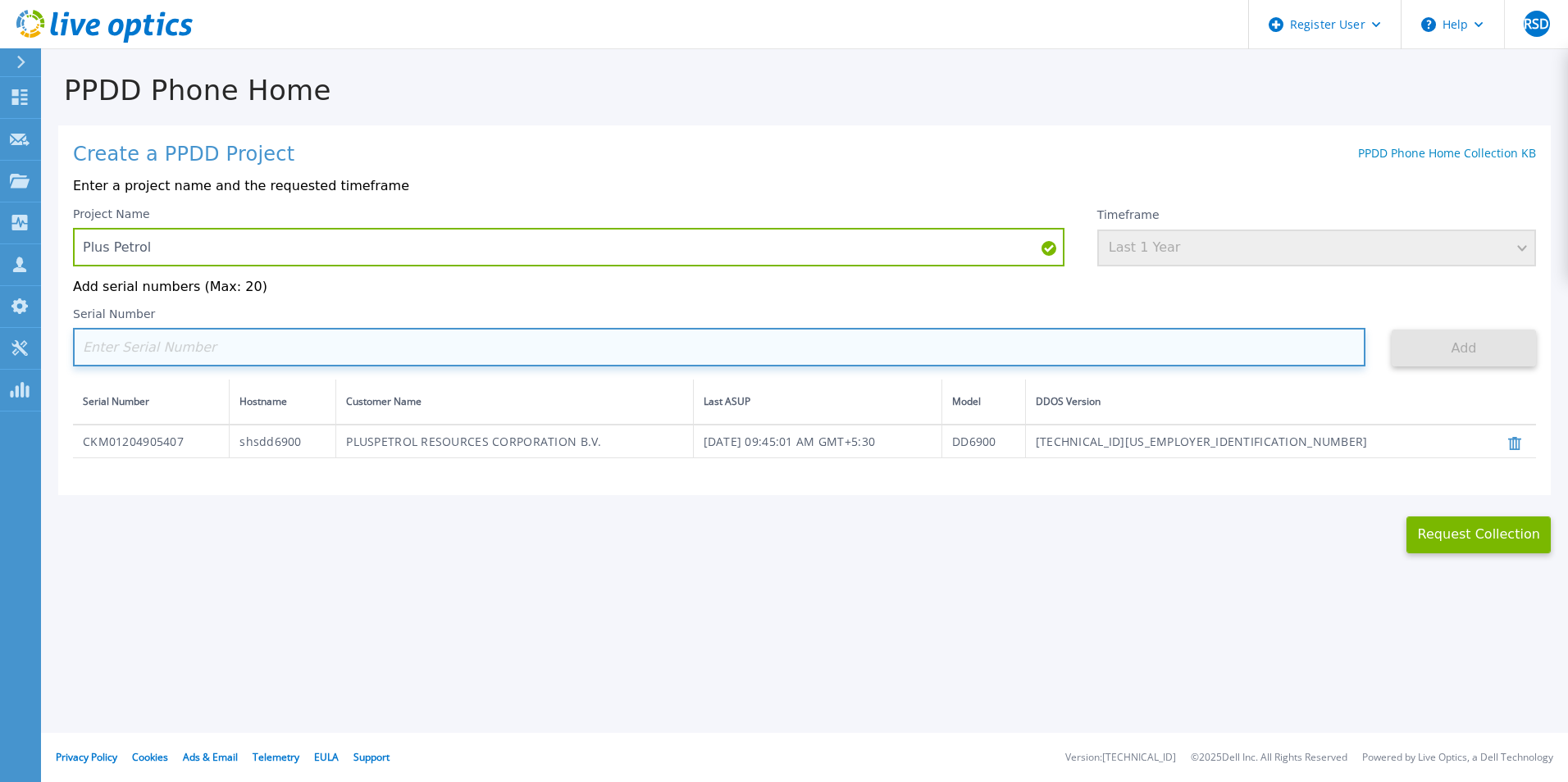
click at [311, 358] on input at bounding box center [718, 346] width 1292 height 38
paste input "CKM01220307869"
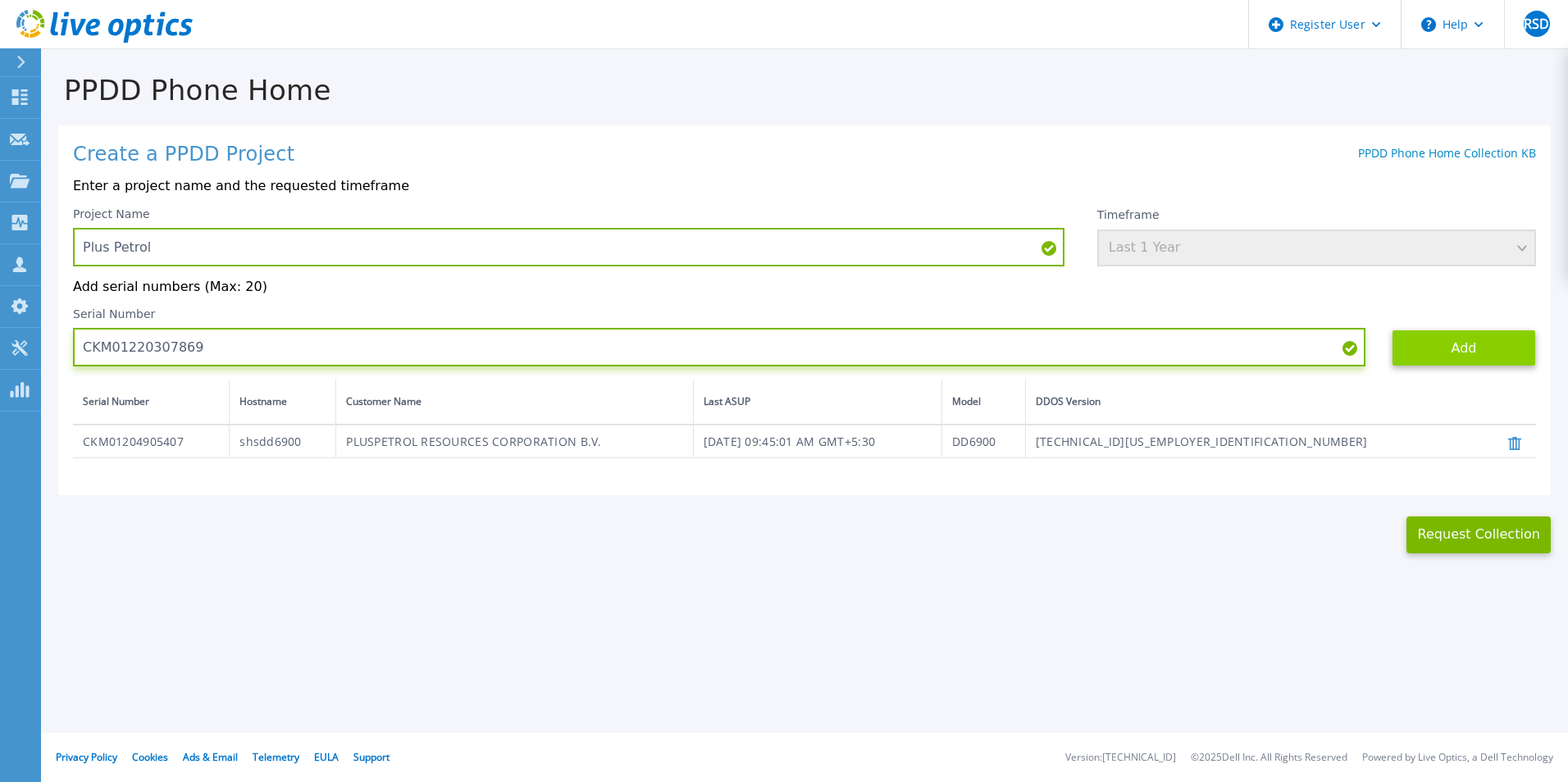
type input "CKM01220307869"
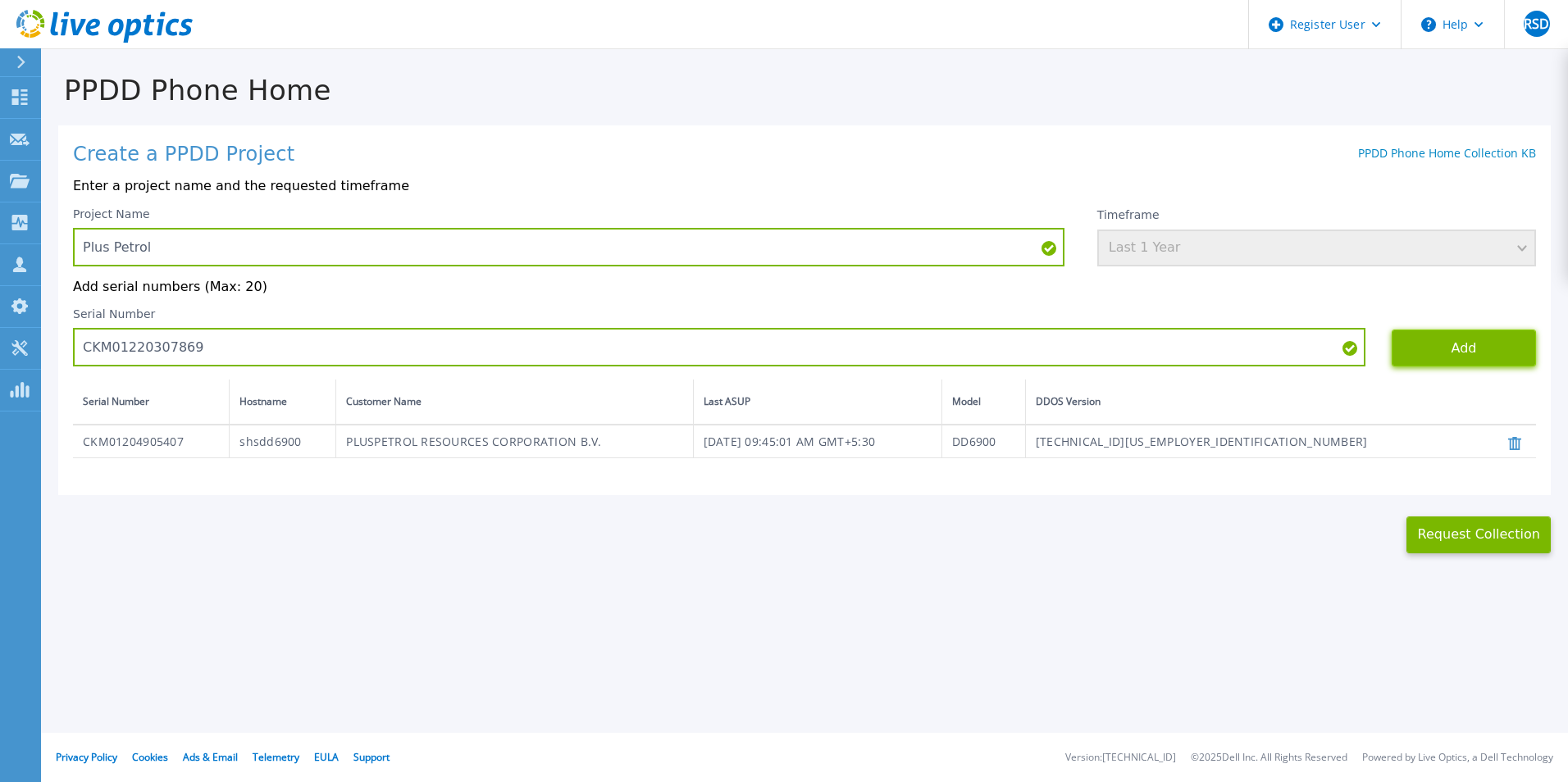
click at [1445, 341] on button "Add" at bounding box center [1463, 348] width 145 height 37
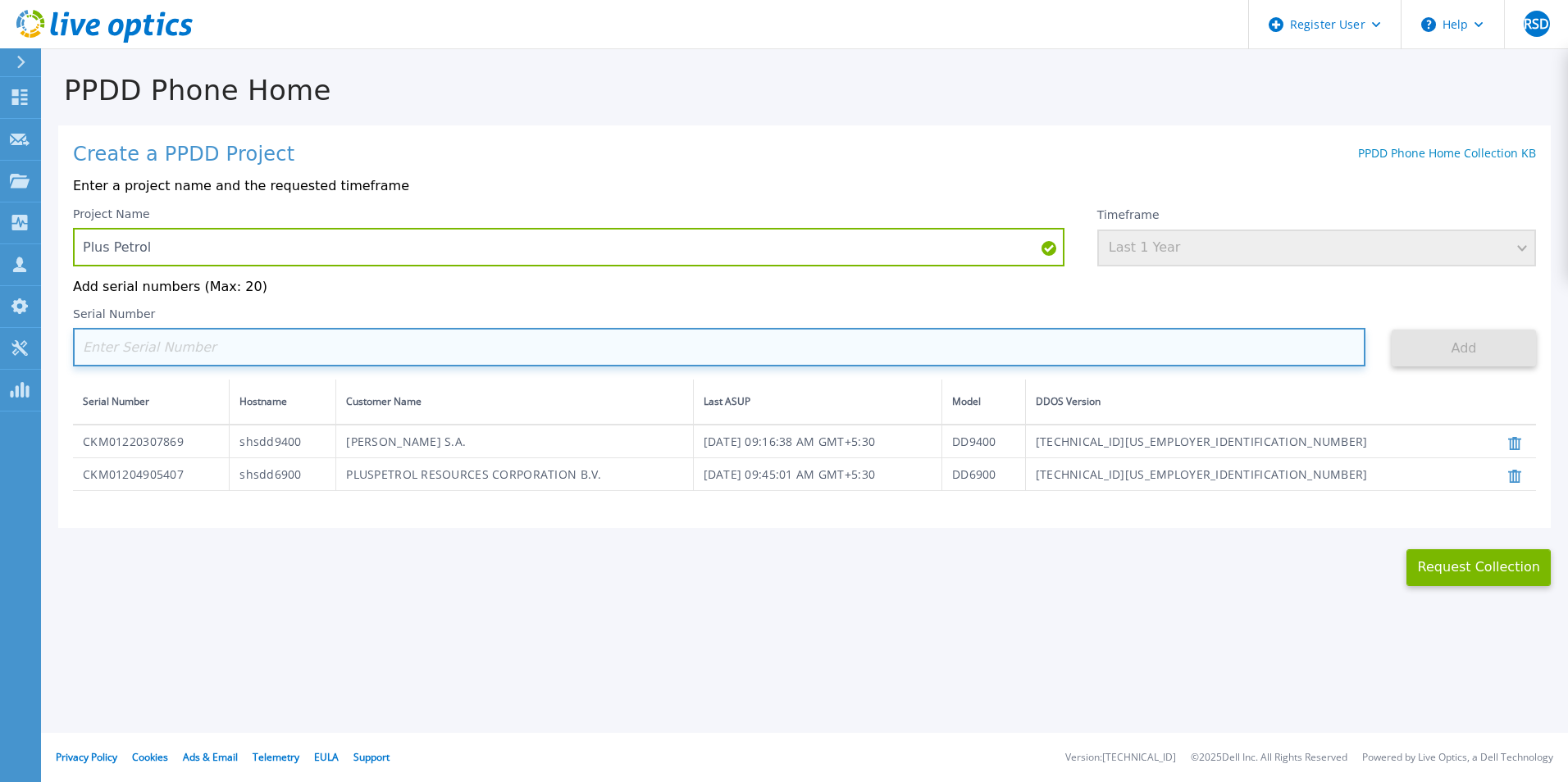
click at [410, 362] on input at bounding box center [718, 346] width 1292 height 38
paste input "CKM01203400556"
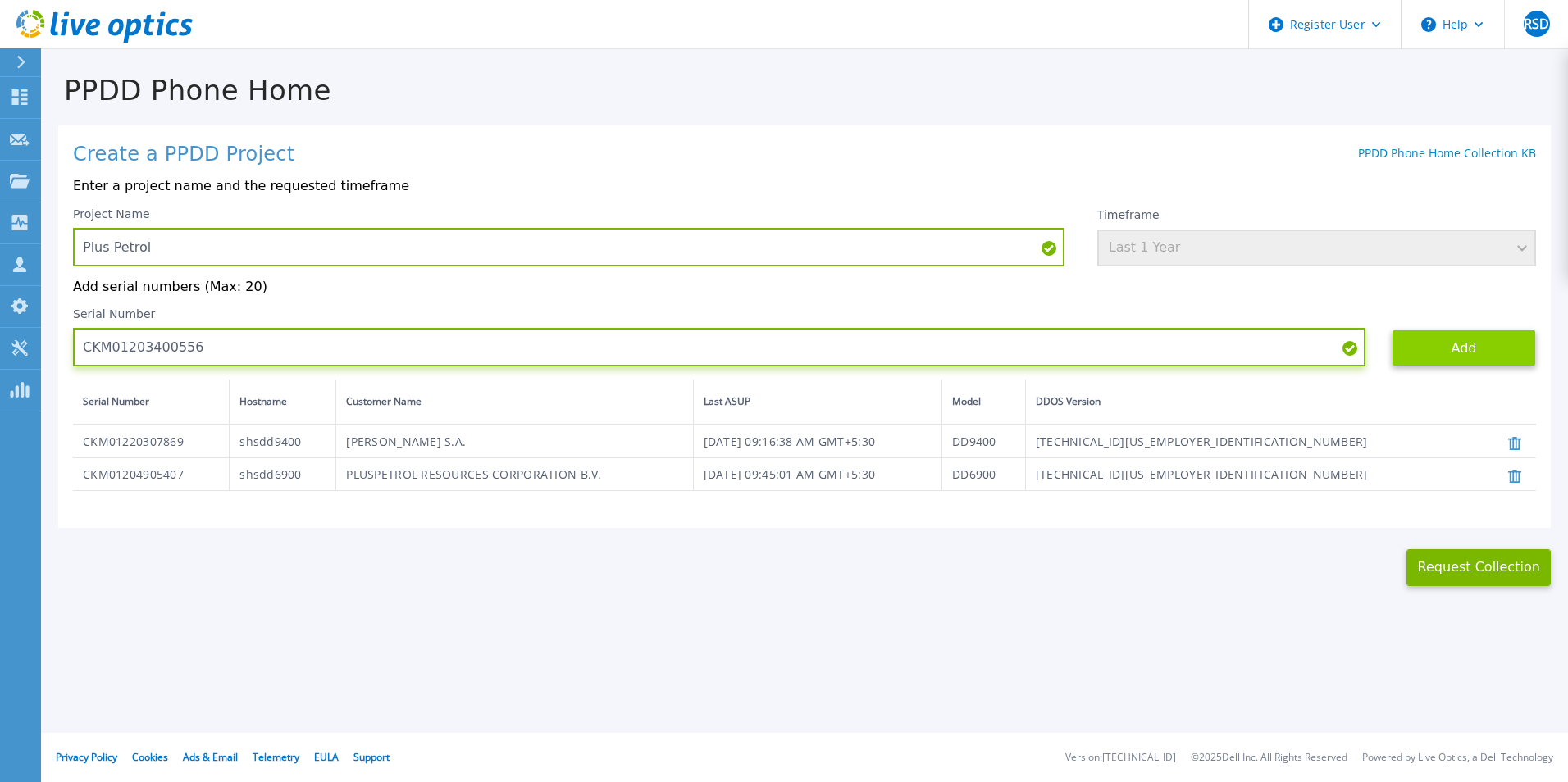
type input "CKM01203400556"
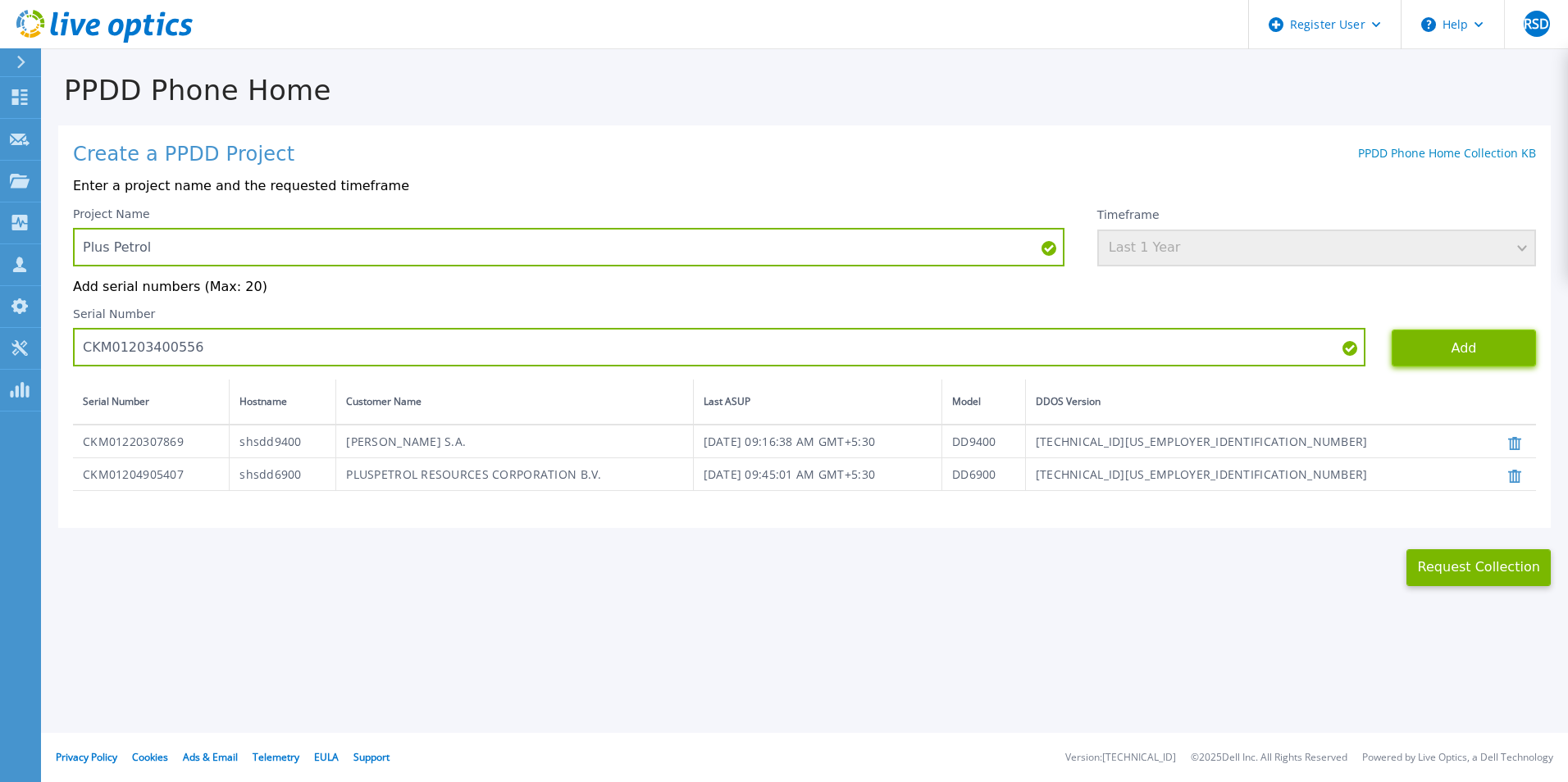
click at [1452, 345] on button "Add" at bounding box center [1463, 348] width 145 height 37
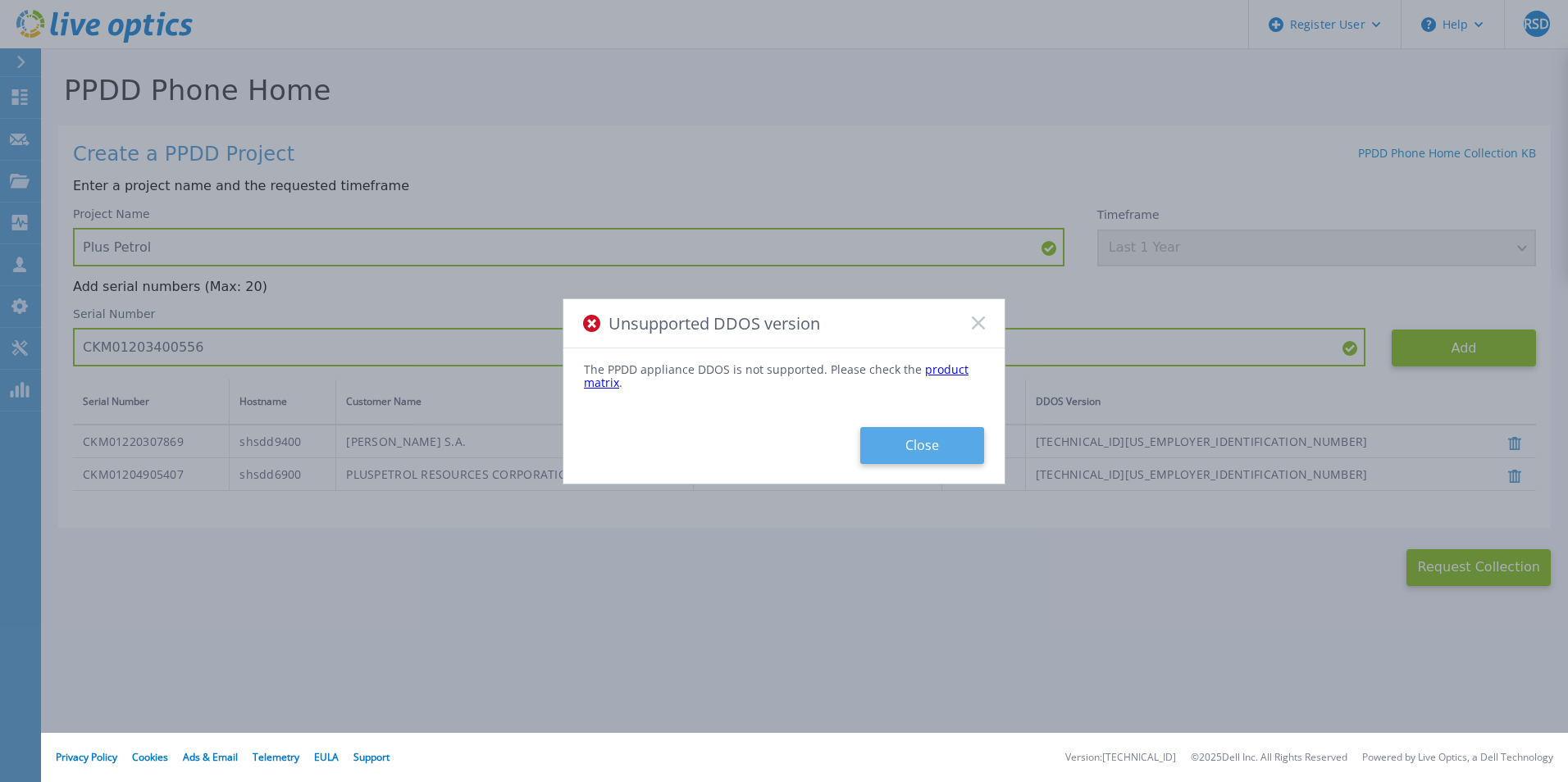
click at [923, 443] on button "Close" at bounding box center [922, 446] width 123 height 37
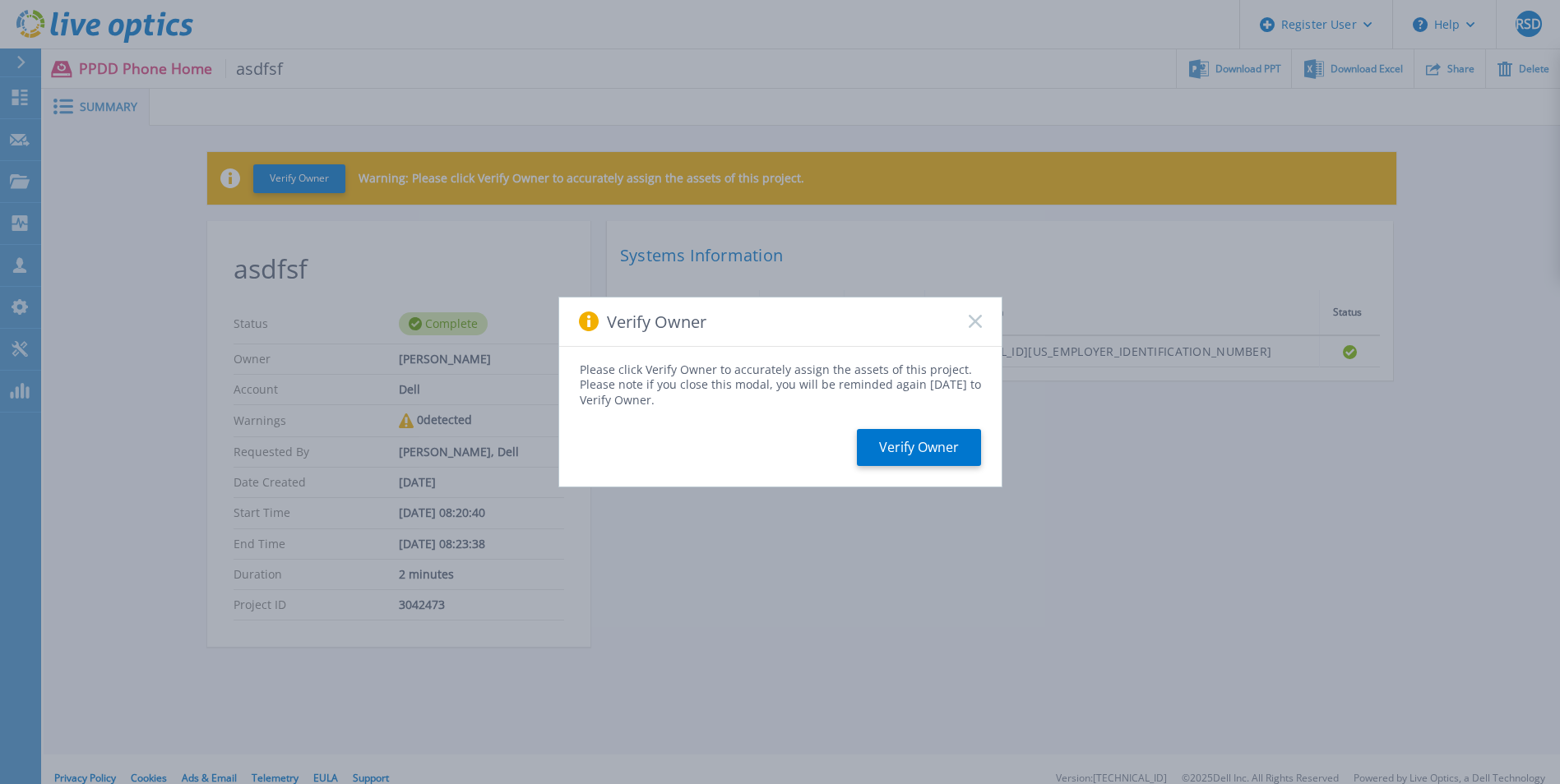
click at [974, 327] on icon at bounding box center [975, 321] width 13 height 13
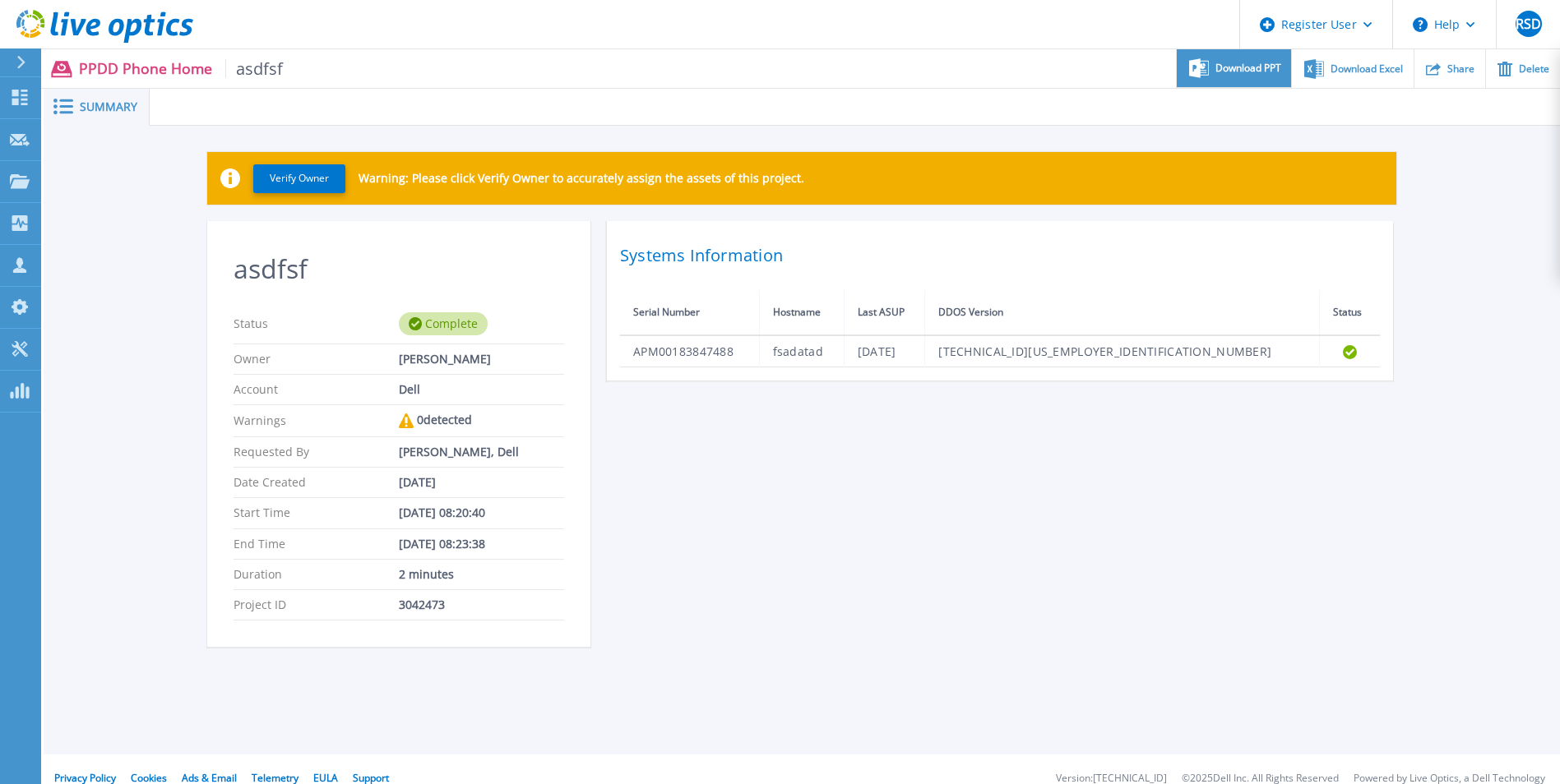
click at [1216, 73] on span "Download PPT" at bounding box center [1248, 68] width 66 height 10
